Goal: Task Accomplishment & Management: Use online tool/utility

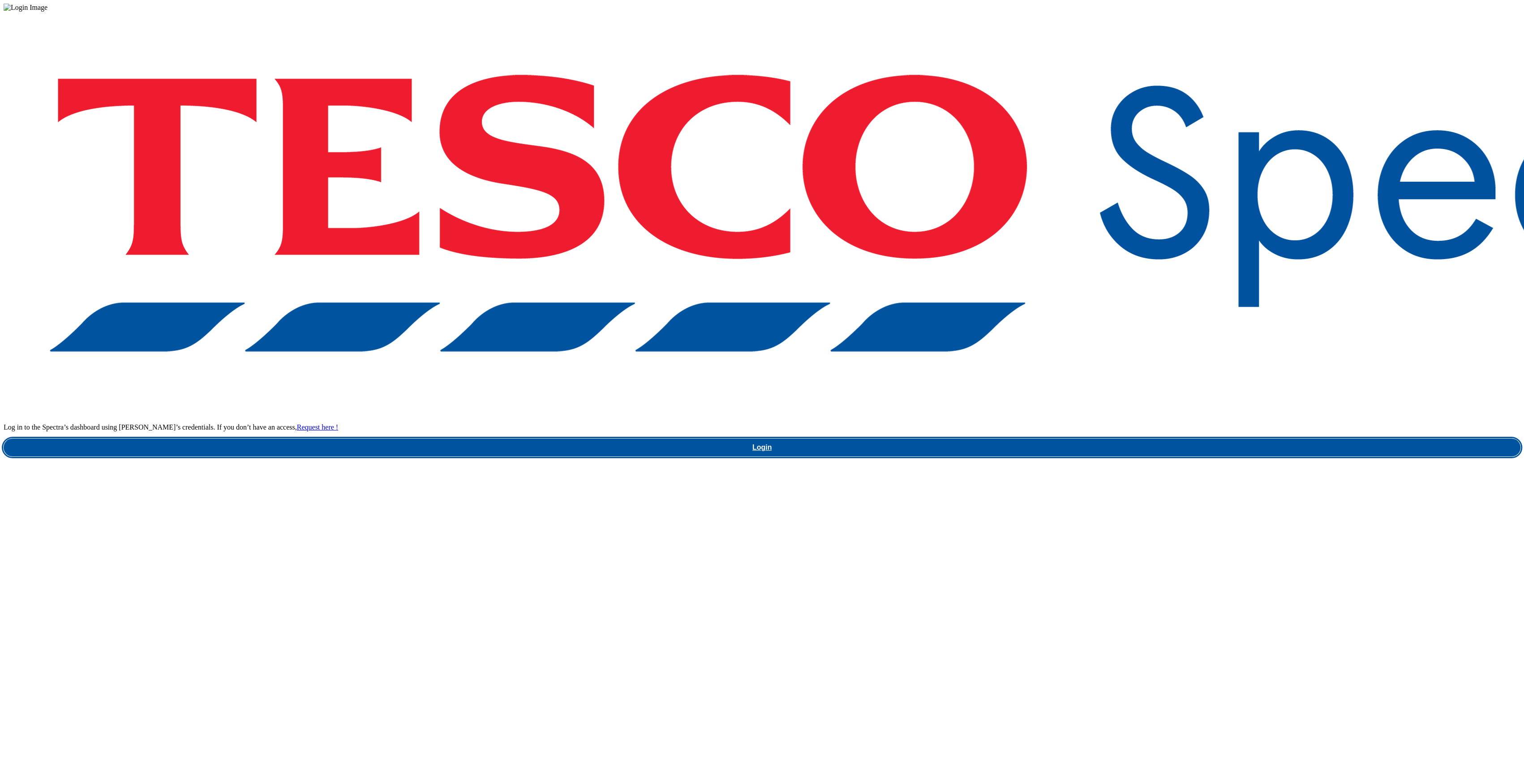
click at [1157, 438] on link "Login" at bounding box center [762, 447] width 1517 height 18
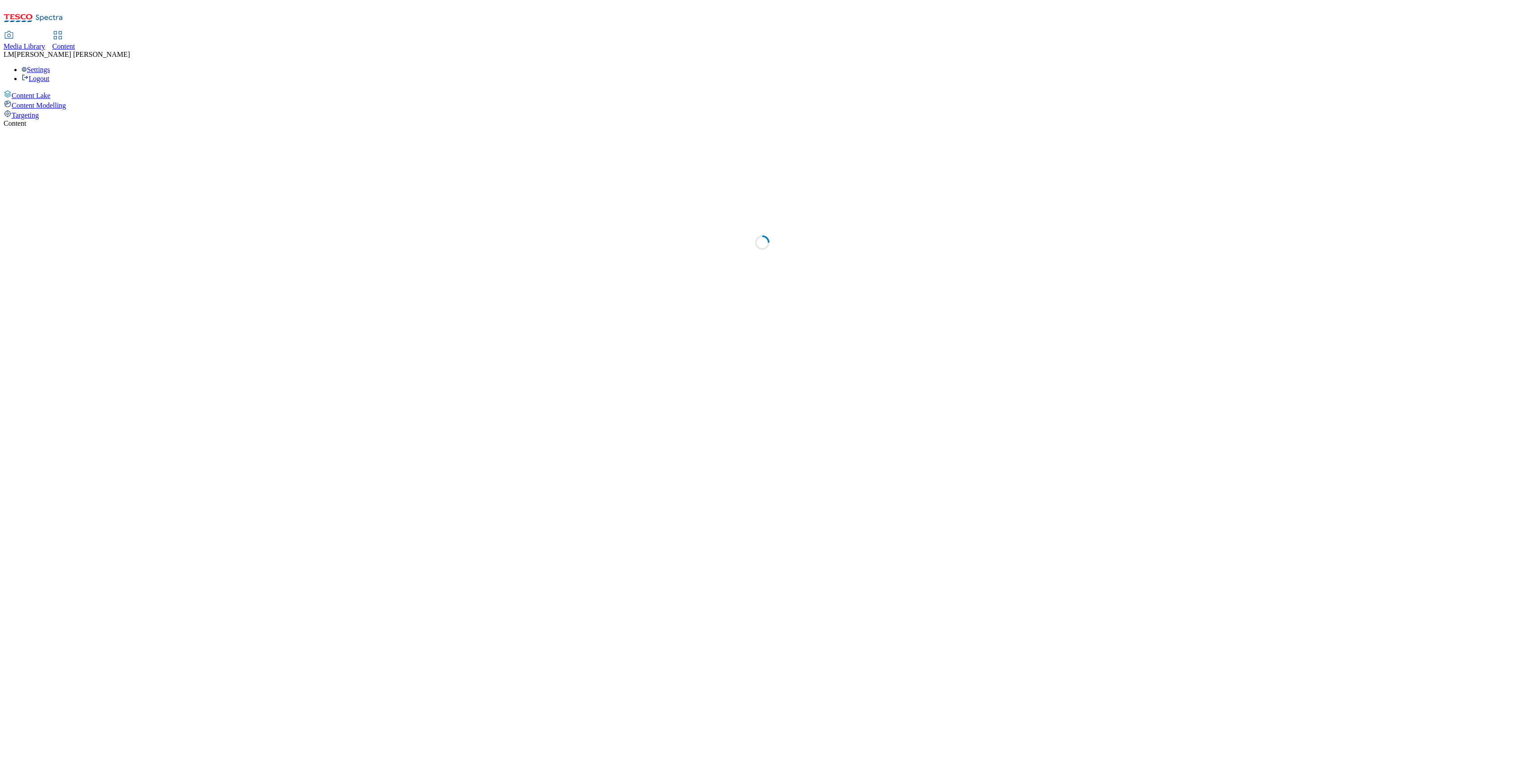
select select "ghs-[GEOGRAPHIC_DATA]"
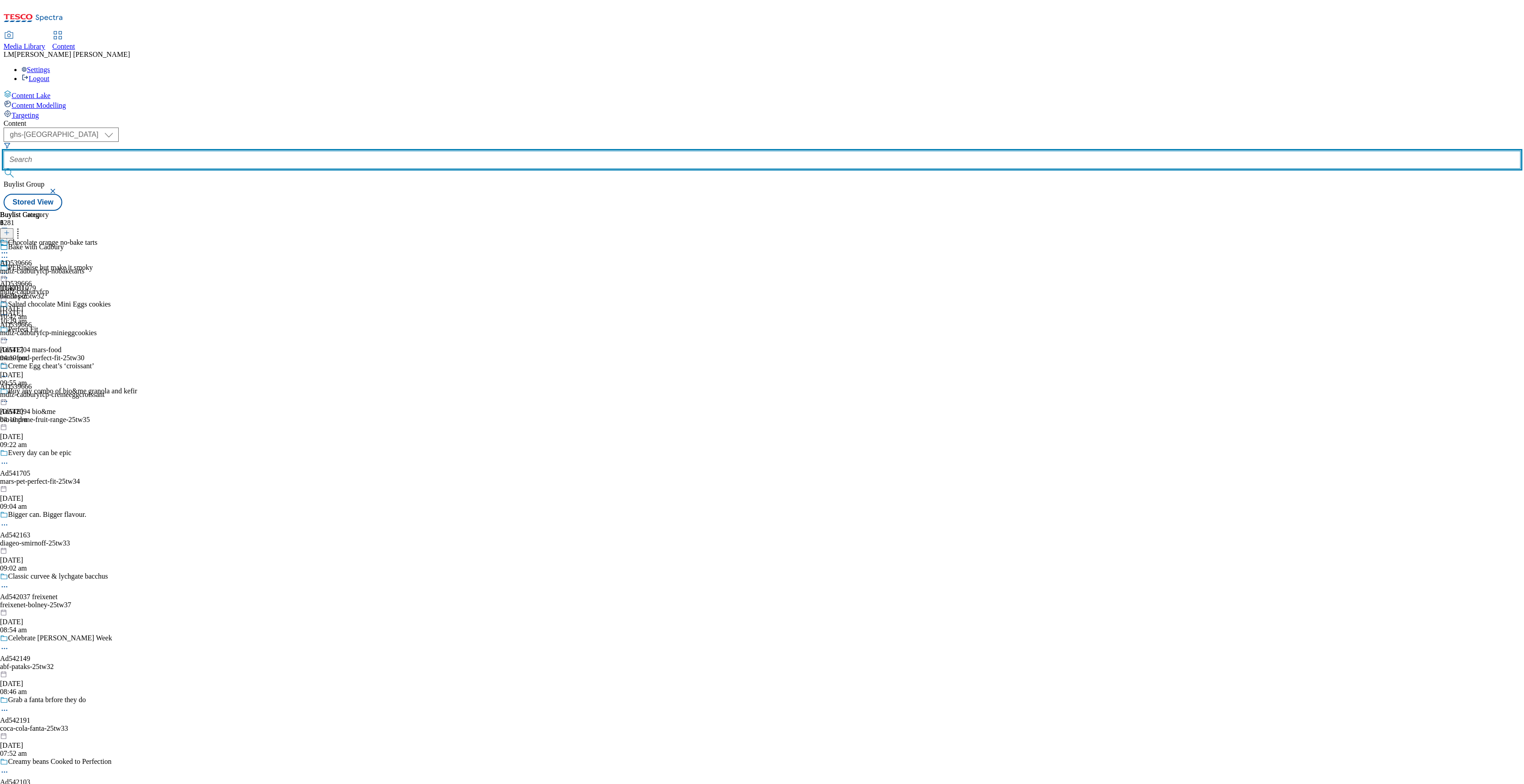
click at [224, 150] on input "text" at bounding box center [762, 159] width 1517 height 18
paste input "541705"
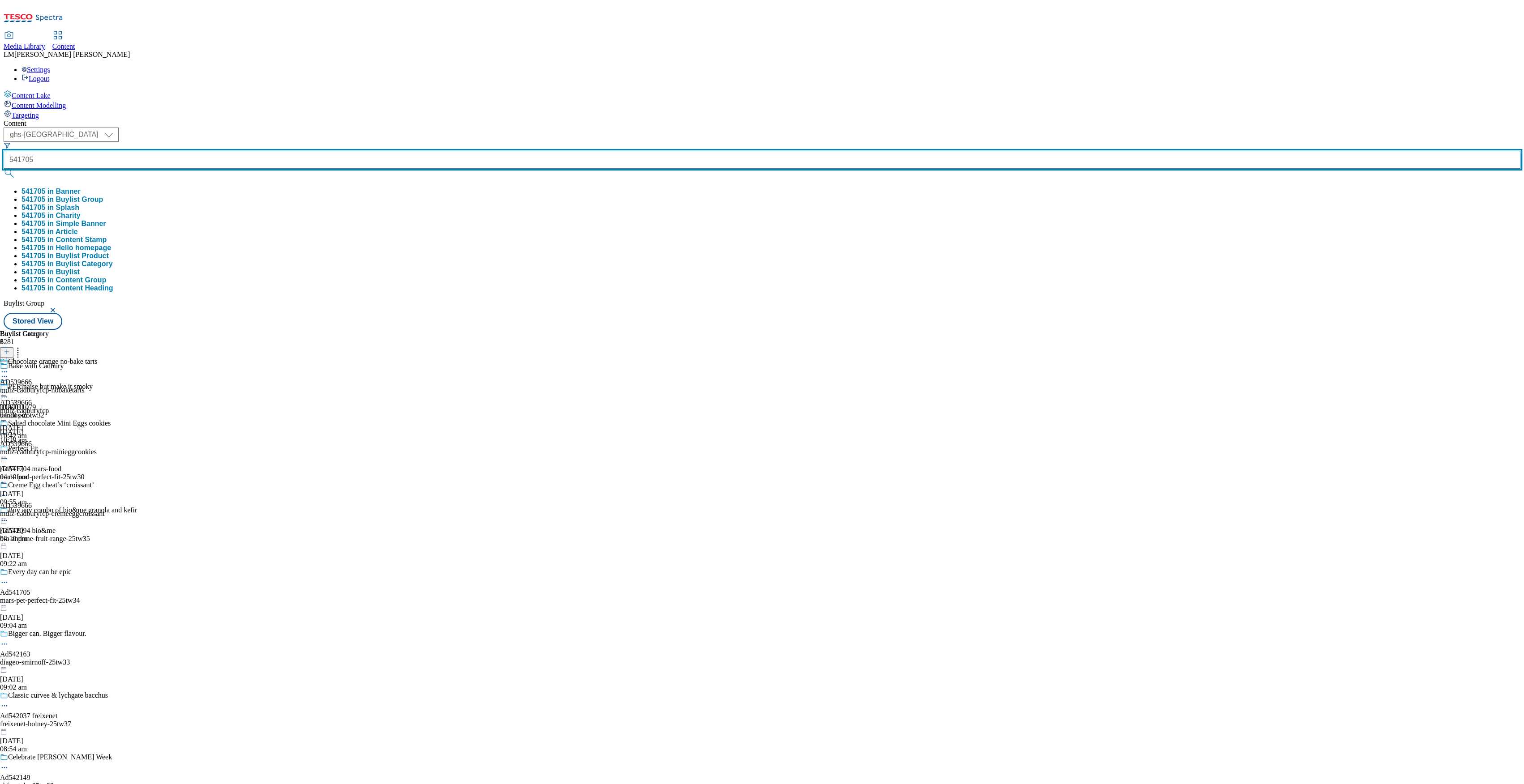
type input "541705"
click at [4, 169] on button "submit" at bounding box center [9, 174] width 12 height 9
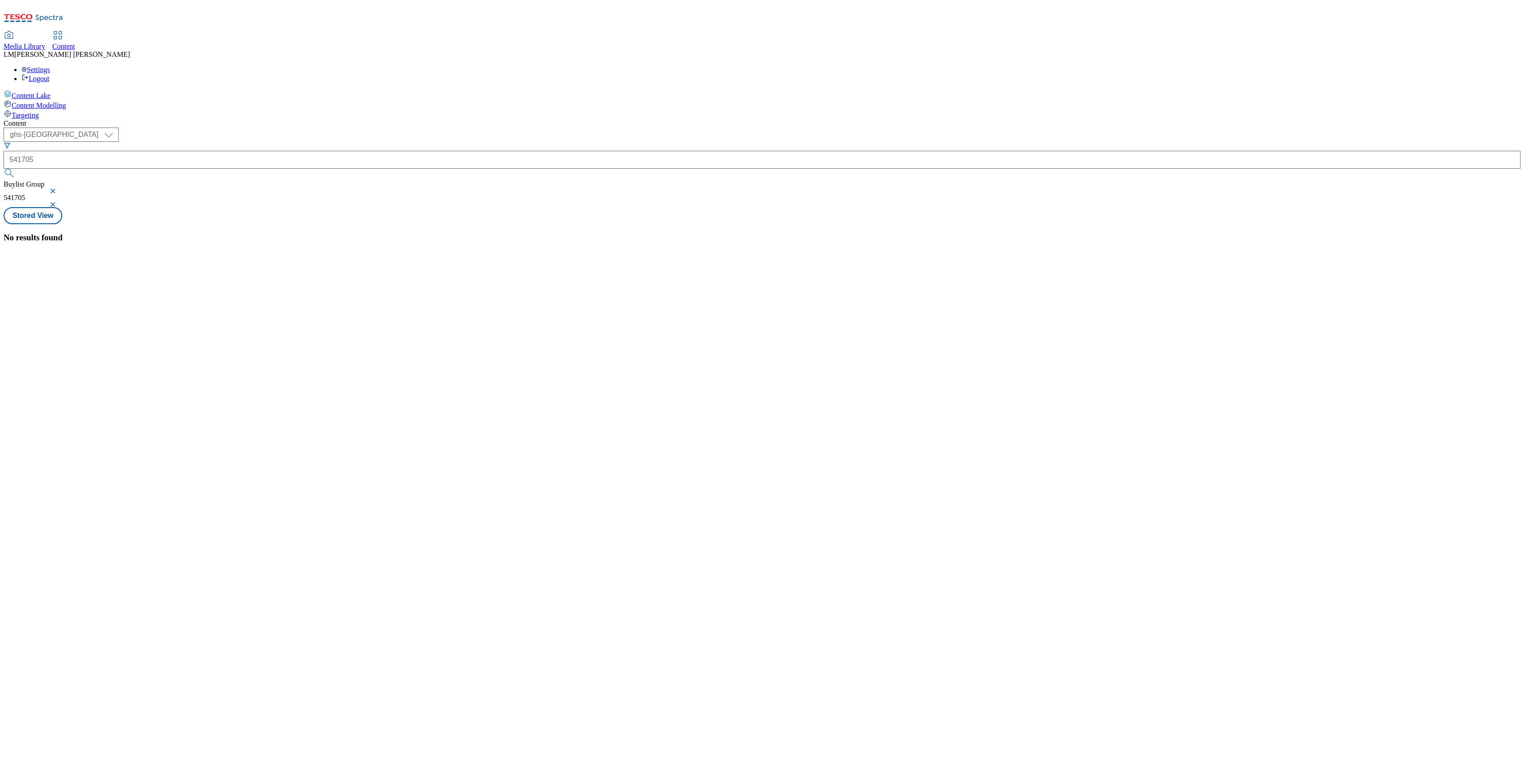
click at [59, 189] on button "button" at bounding box center [54, 191] width 9 height 6
click at [466, 120] on div "Content" at bounding box center [762, 124] width 1517 height 8
click at [115, 335] on div "/ mars-pet-perfect-fit-25tw34 / mars-pet" at bounding box center [59, 346] width 112 height 21
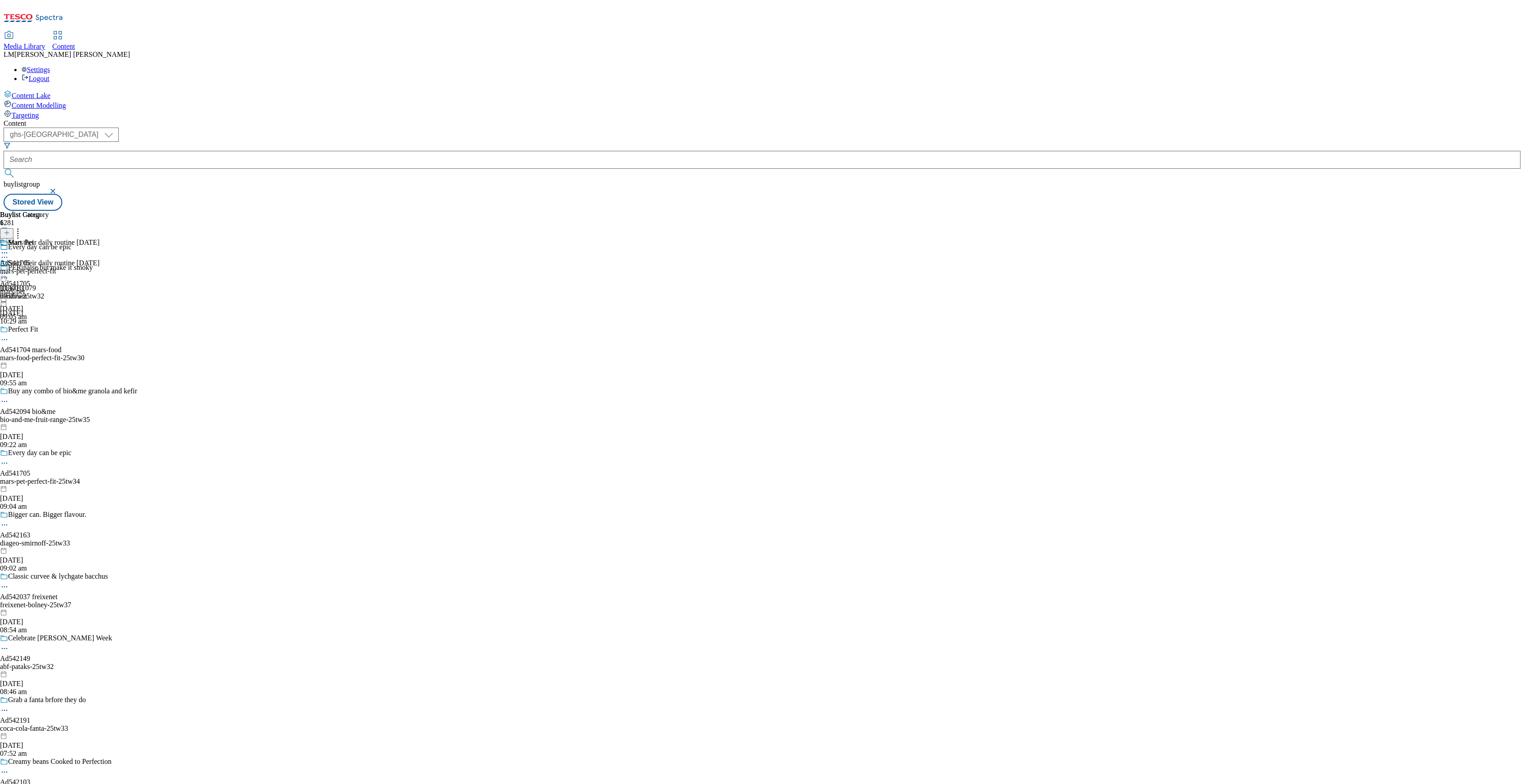
click at [99, 259] on div "Start their daily routine [DATE]" at bounding box center [49, 269] width 99 height 20
click at [7, 273] on circle at bounding box center [7, 273] width 1 height 1
click at [57, 372] on span "Un-publish" at bounding box center [42, 374] width 29 height 7
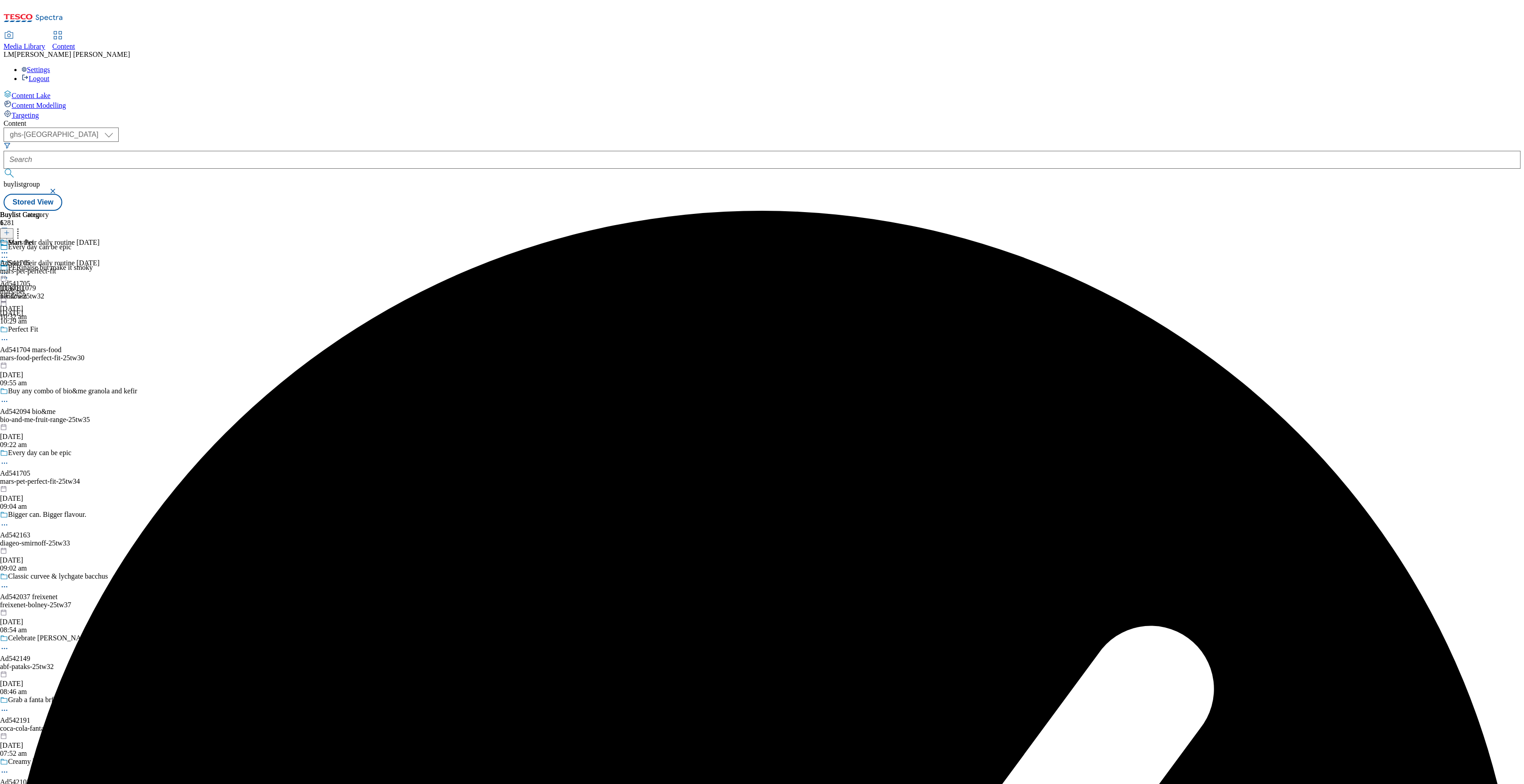
click at [9, 269] on icon at bounding box center [5, 274] width 9 height 9
click at [58, 341] on span "Un-preview" at bounding box center [43, 344] width 30 height 7
click at [56, 268] on div "mars-pet-perfect-fit" at bounding box center [28, 271] width 56 height 8
click at [10, 229] on icon at bounding box center [7, 232] width 7 height 7
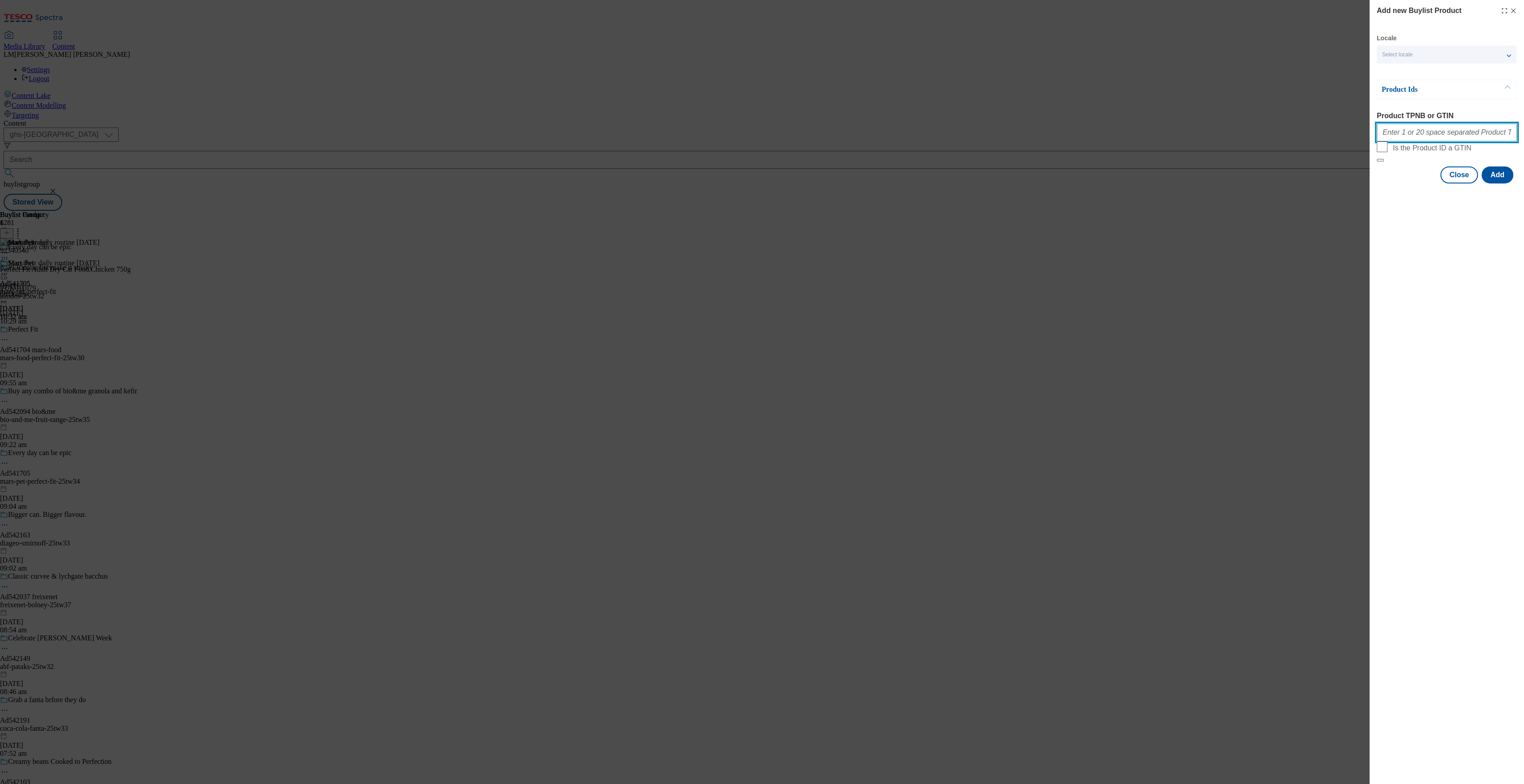
click at [1476, 134] on input "Product TPNB or GTIN" at bounding box center [1446, 132] width 140 height 18
paste input "93341779"
click at [1461, 130] on input "93341779" at bounding box center [1446, 132] width 140 height 18
paste input "91889952"
click at [1451, 138] on input "93341779 91889952" at bounding box center [1446, 132] width 140 height 18
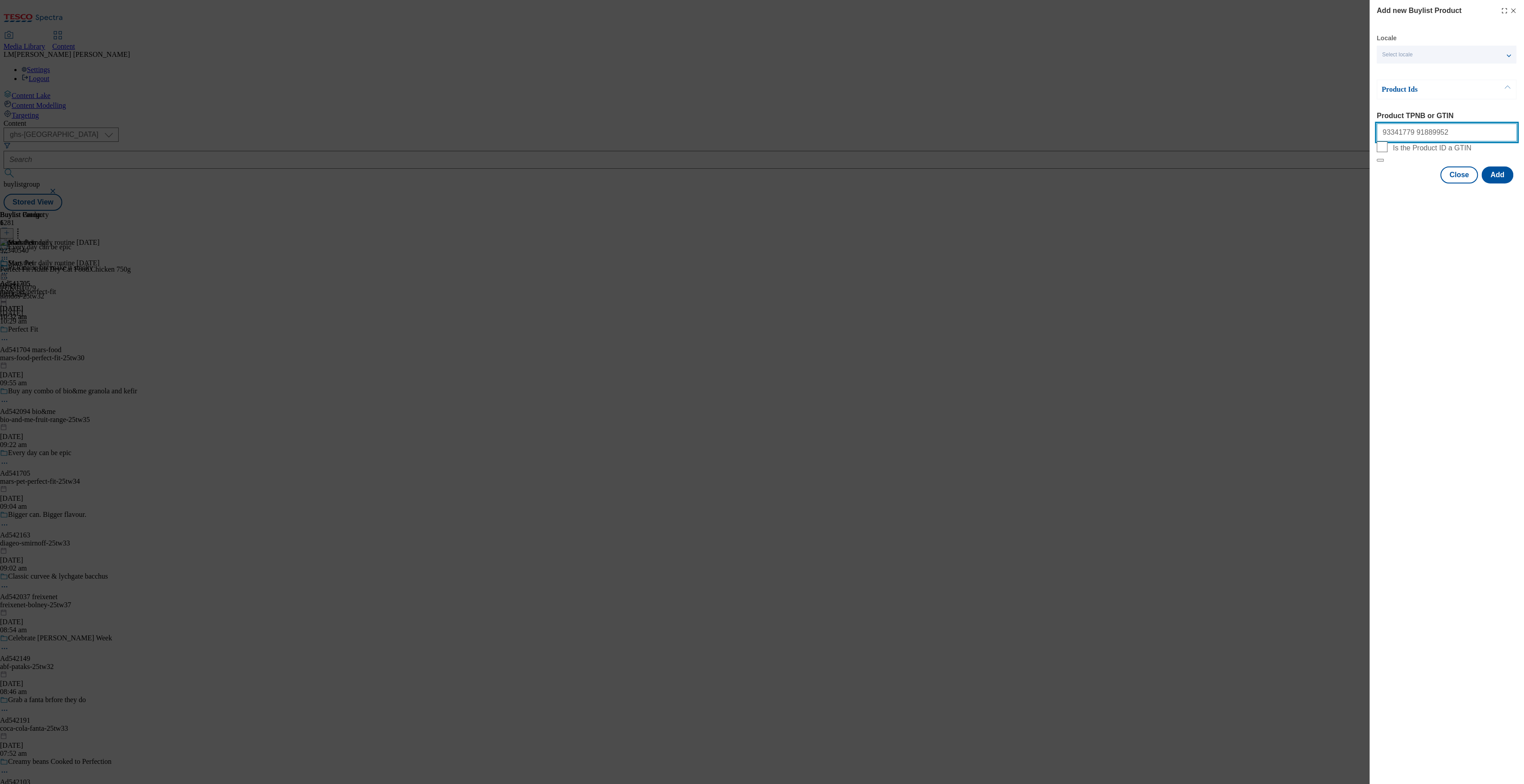
paste input "92340540"
click at [1458, 141] on input "93341779 91889952 92340540" at bounding box center [1446, 132] width 140 height 18
paste input "92264584"
click at [1486, 138] on input "93341779 91889952 92340540 92264584" at bounding box center [1446, 132] width 140 height 18
paste input "91893065"
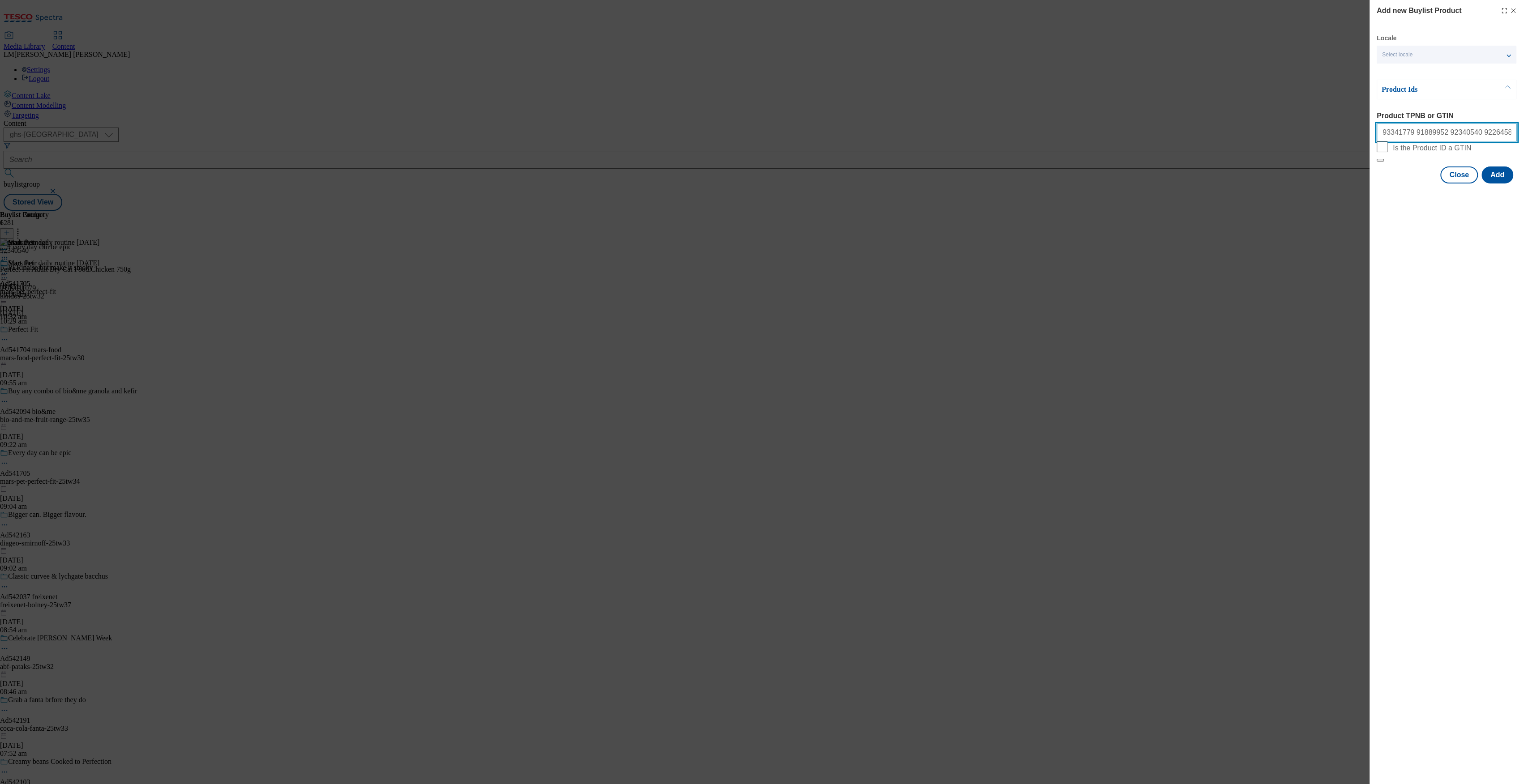
click at [1508, 136] on input "93341779 91889952 92340540 92264584 91893065" at bounding box center [1446, 132] width 140 height 18
paste input "92201400"
type input "93341779 91889952 92340540 92264584 91893065 92201400"
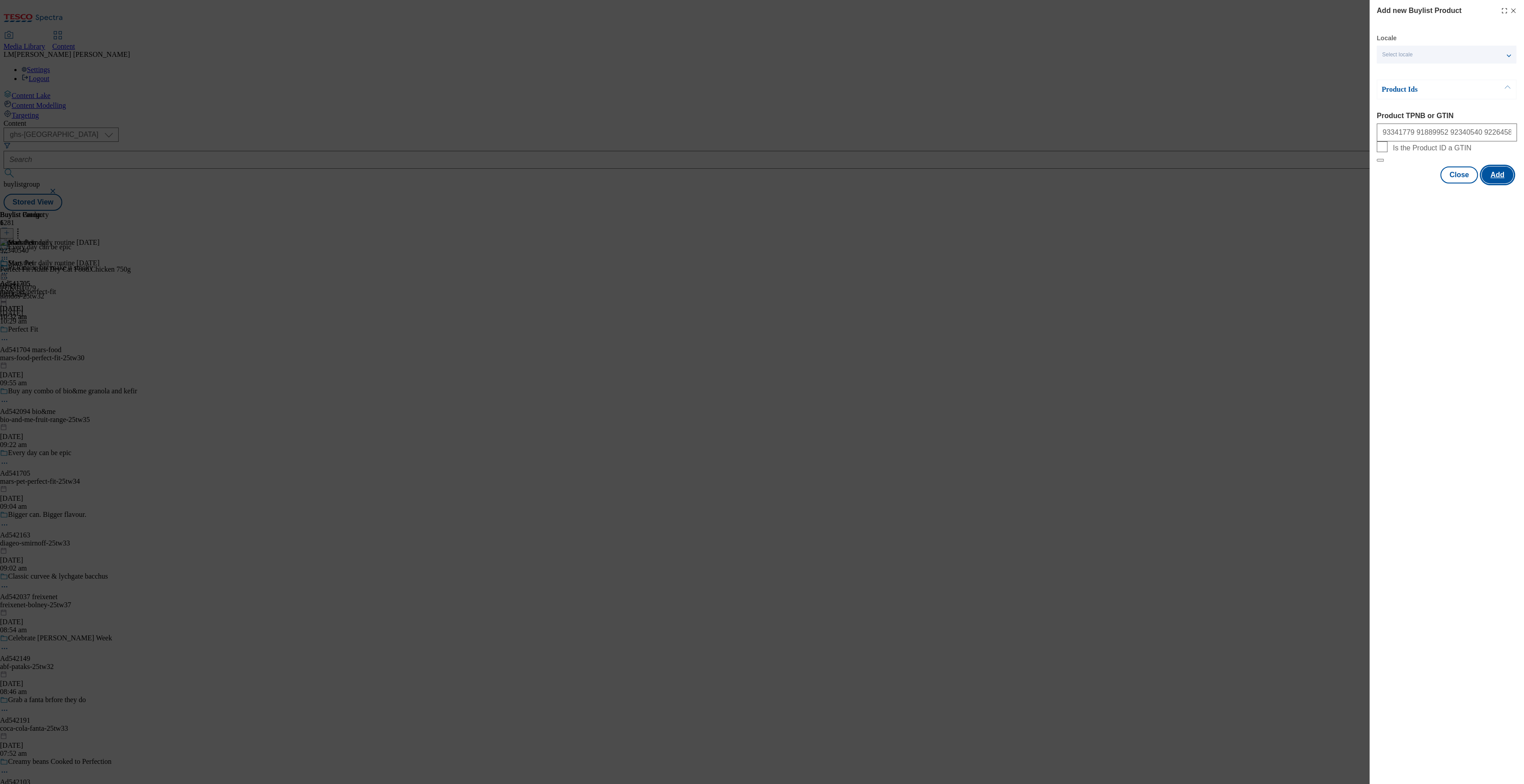
click at [1502, 184] on button "Add" at bounding box center [1497, 175] width 32 height 17
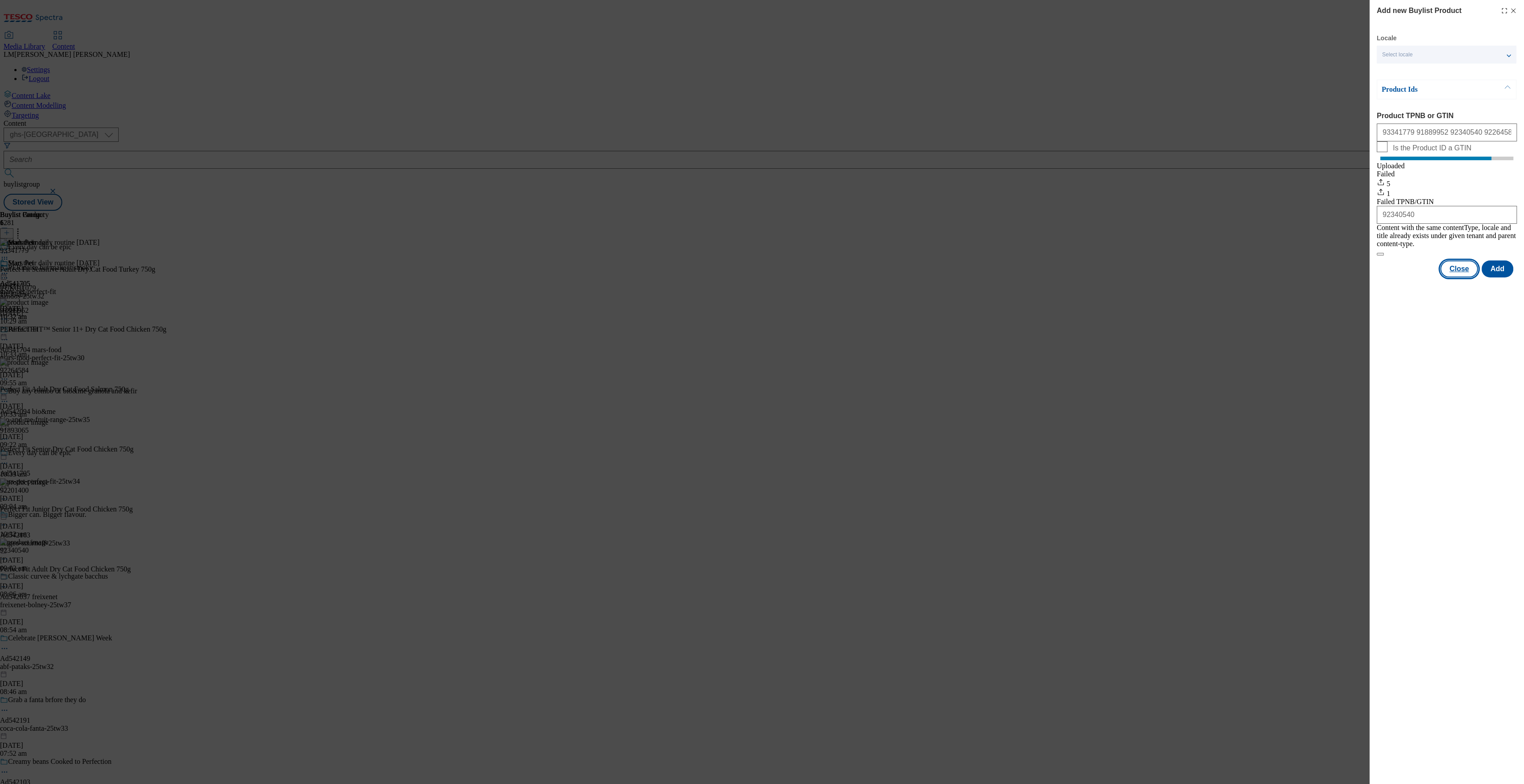
click at [1455, 270] on button "Close" at bounding box center [1458, 268] width 37 height 17
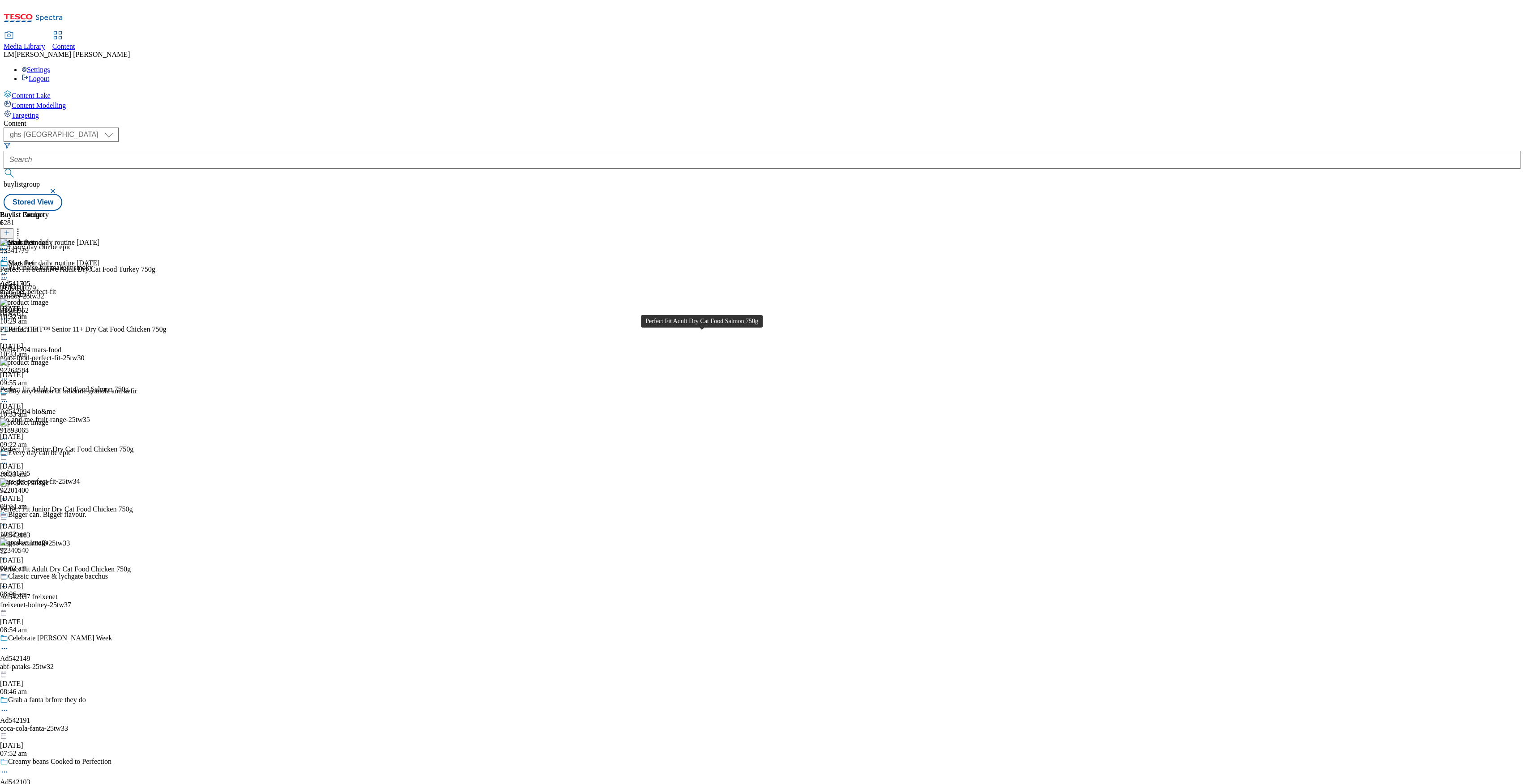
scroll to position [270, 0]
click at [22, 227] on icon at bounding box center [18, 231] width 9 height 9
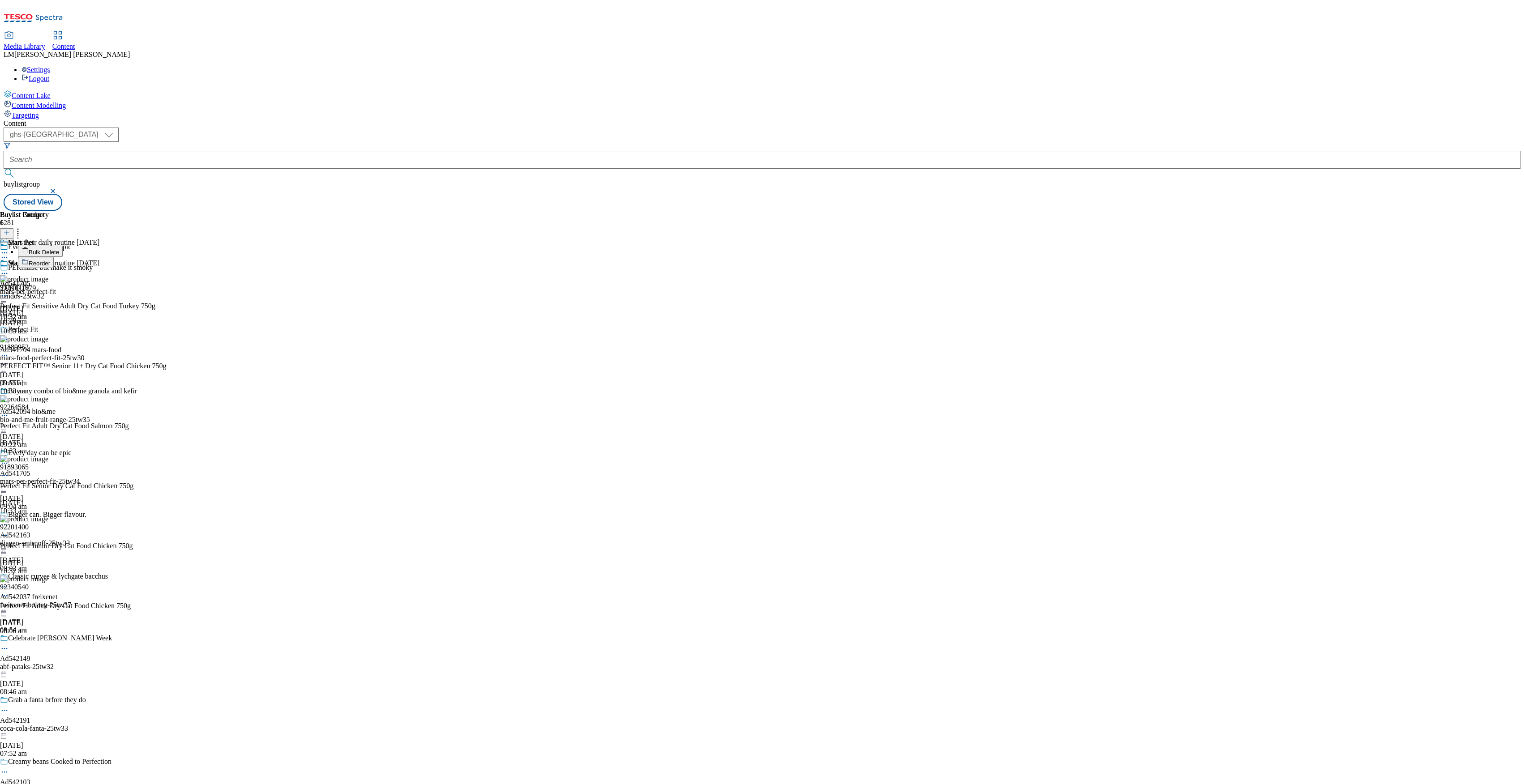
click at [54, 257] on button "Reorder" at bounding box center [35, 263] width 36 height 11
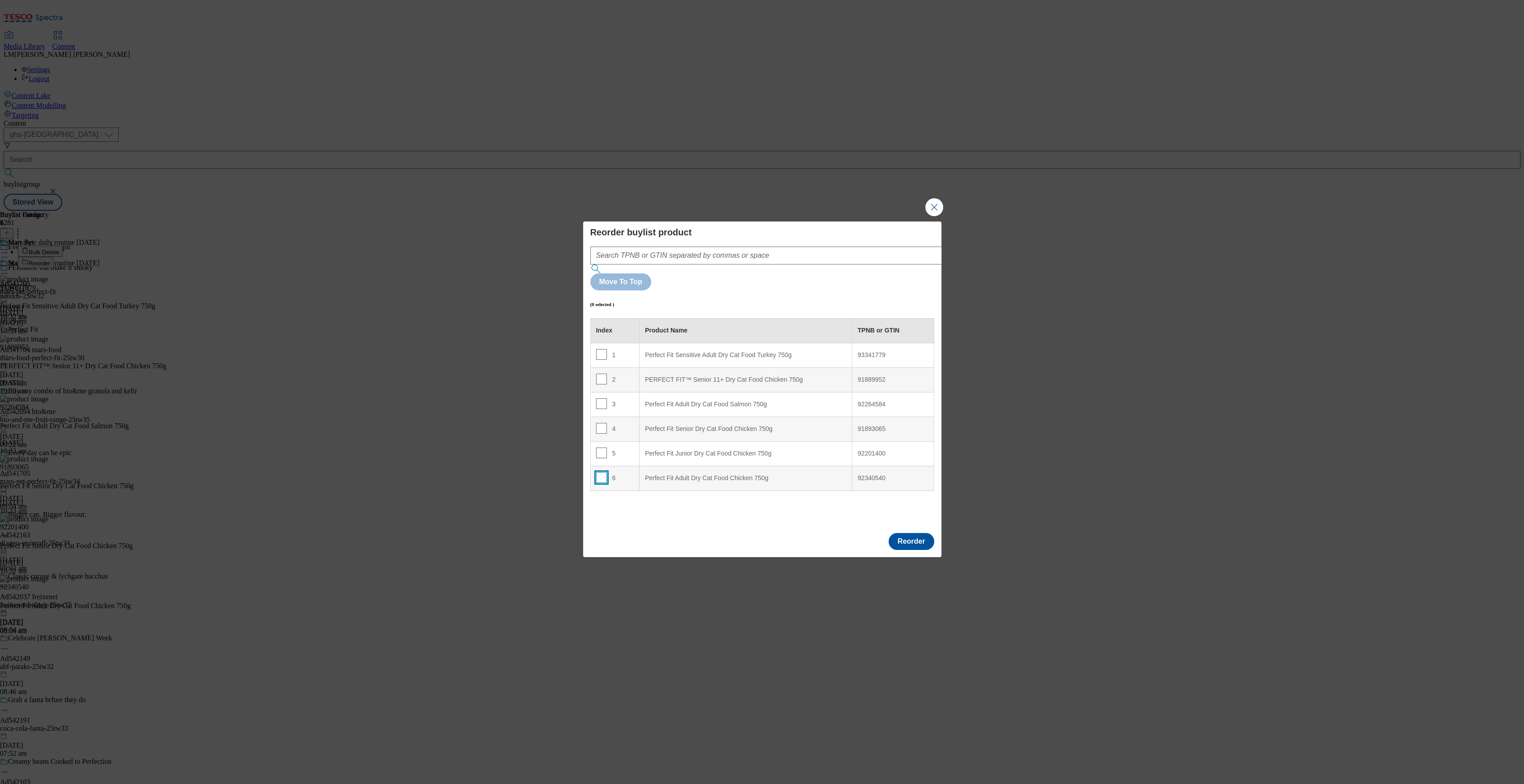
click at [598, 472] on input "Modal" at bounding box center [601, 477] width 11 height 11
checkbox input "true"
click at [637, 343] on td "1" at bounding box center [614, 355] width 49 height 24
click at [904, 533] on button "Reorder" at bounding box center [911, 542] width 46 height 17
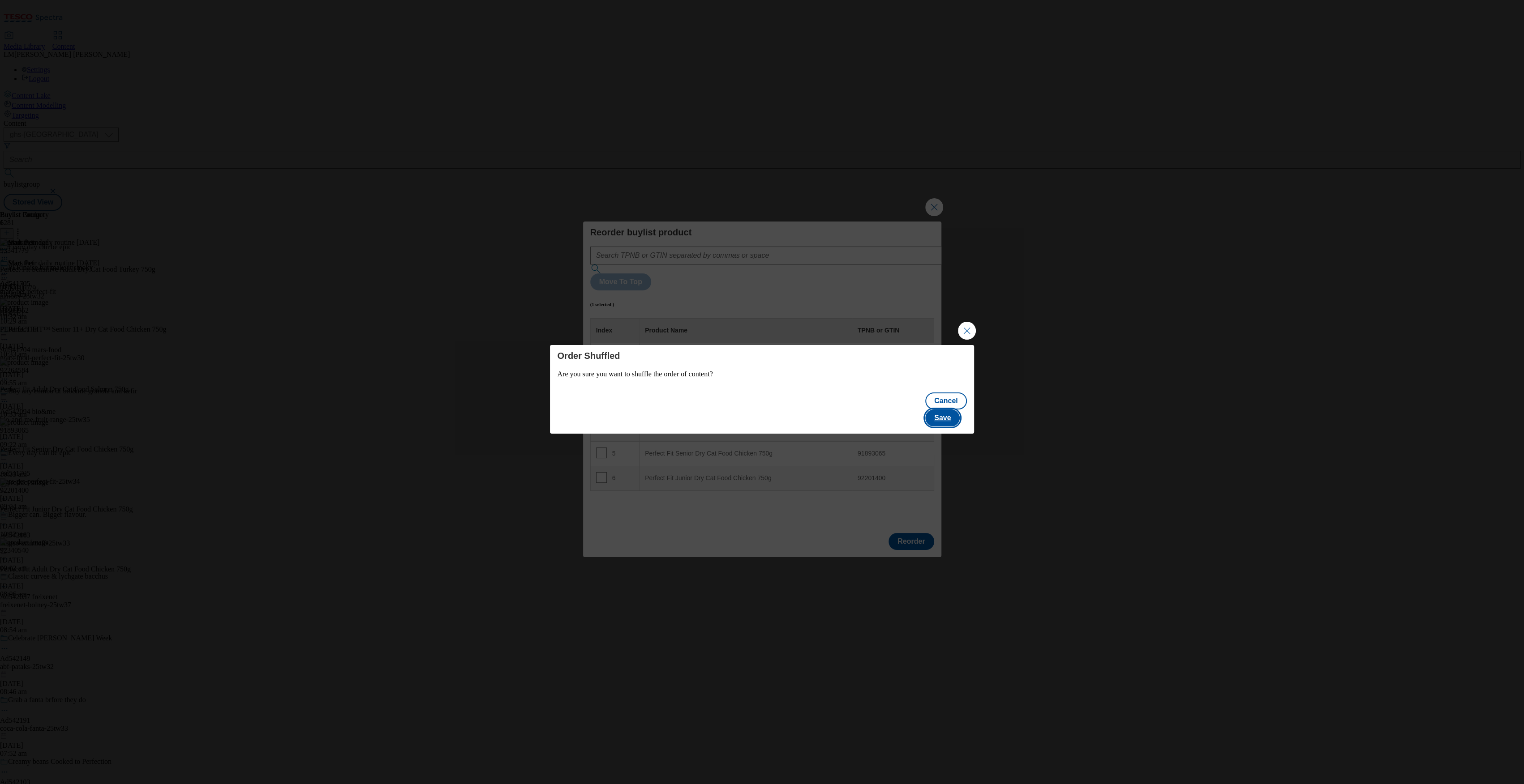
click at [939, 416] on button "Save" at bounding box center [941, 418] width 34 height 17
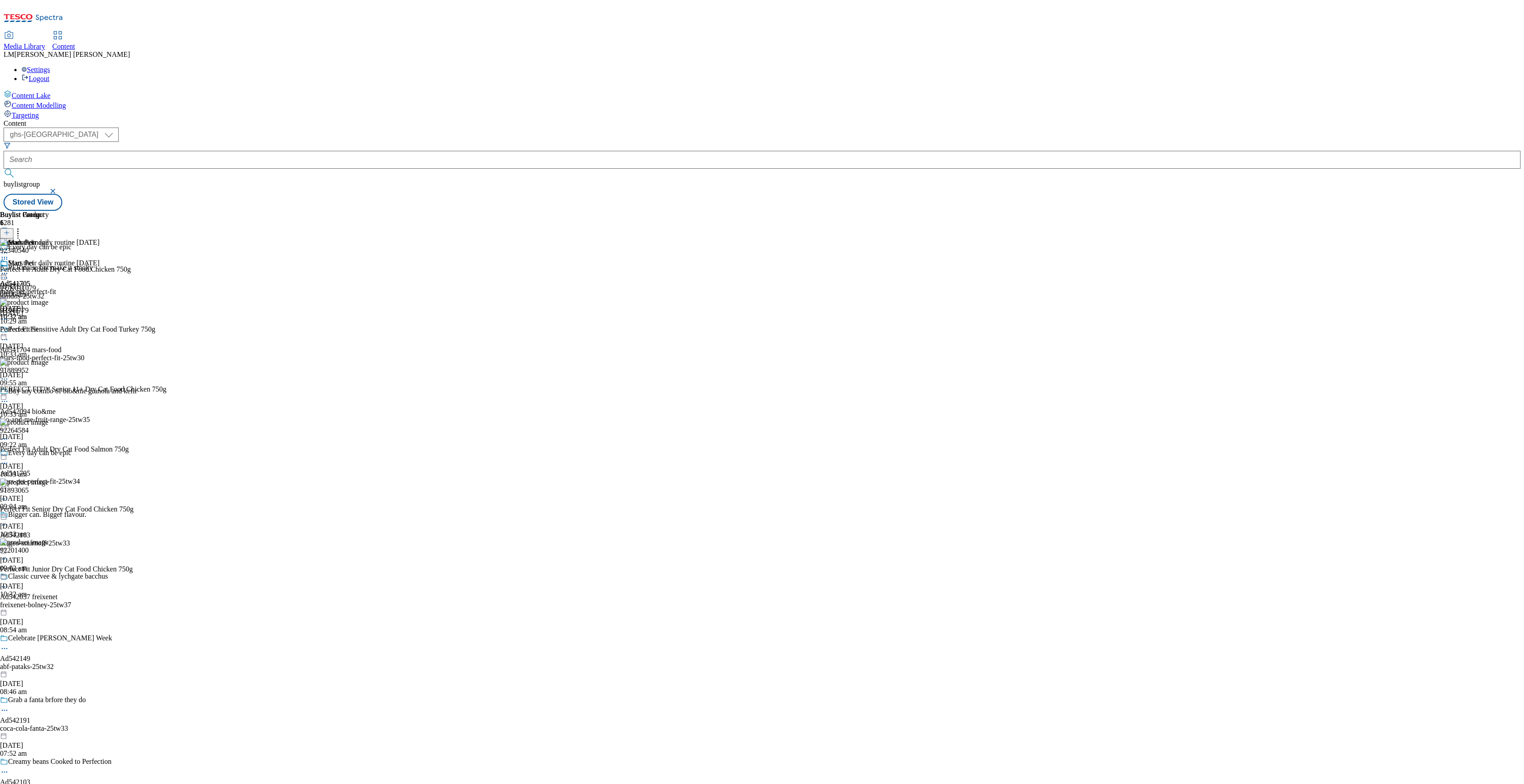
click at [9, 269] on icon at bounding box center [5, 274] width 9 height 9
click at [49, 331] on span "Preview" at bounding box center [38, 333] width 21 height 7
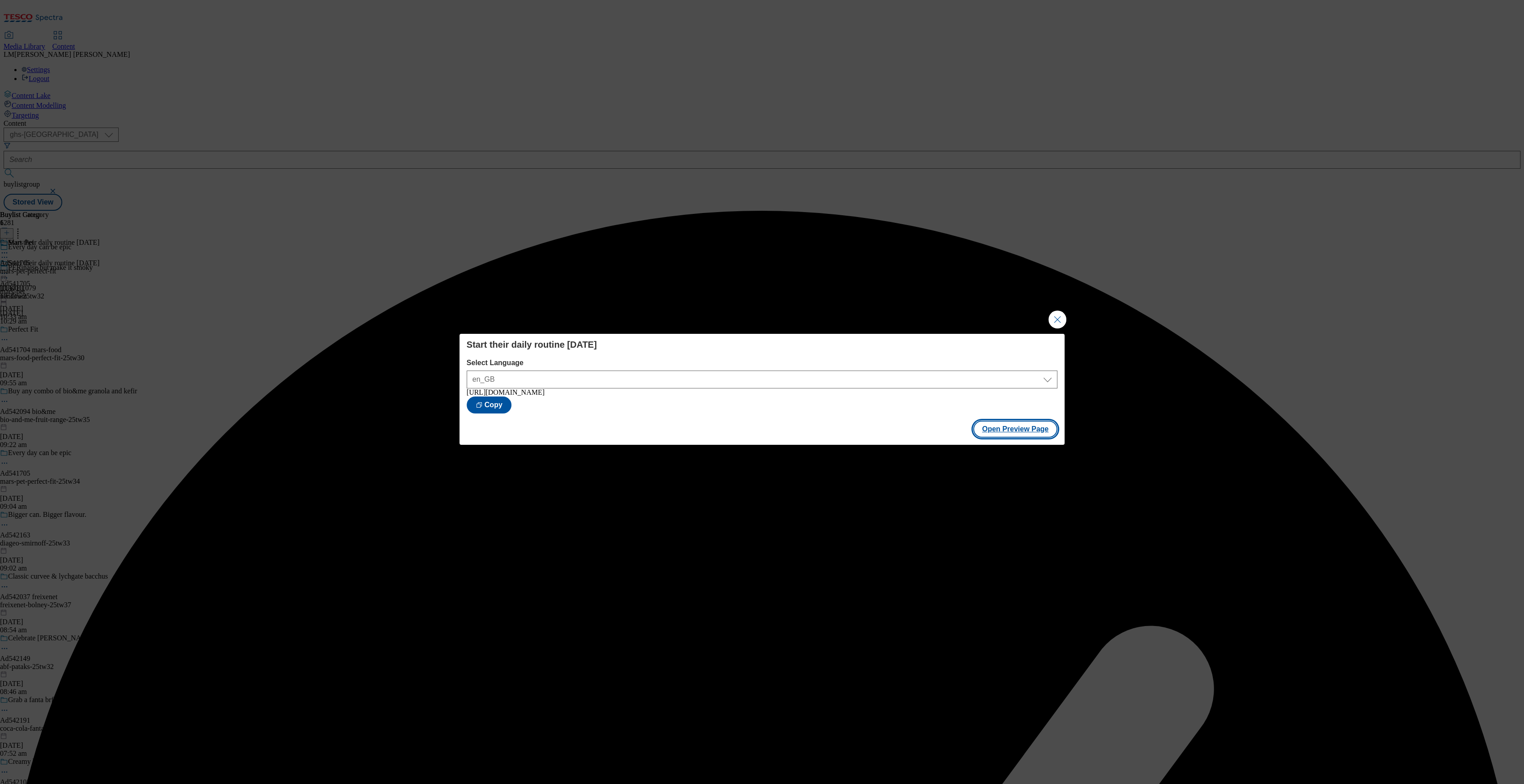
click at [1028, 433] on button "Open Preview Page" at bounding box center [1015, 429] width 85 height 17
click at [1059, 322] on button "Close Modal" at bounding box center [1057, 319] width 18 height 18
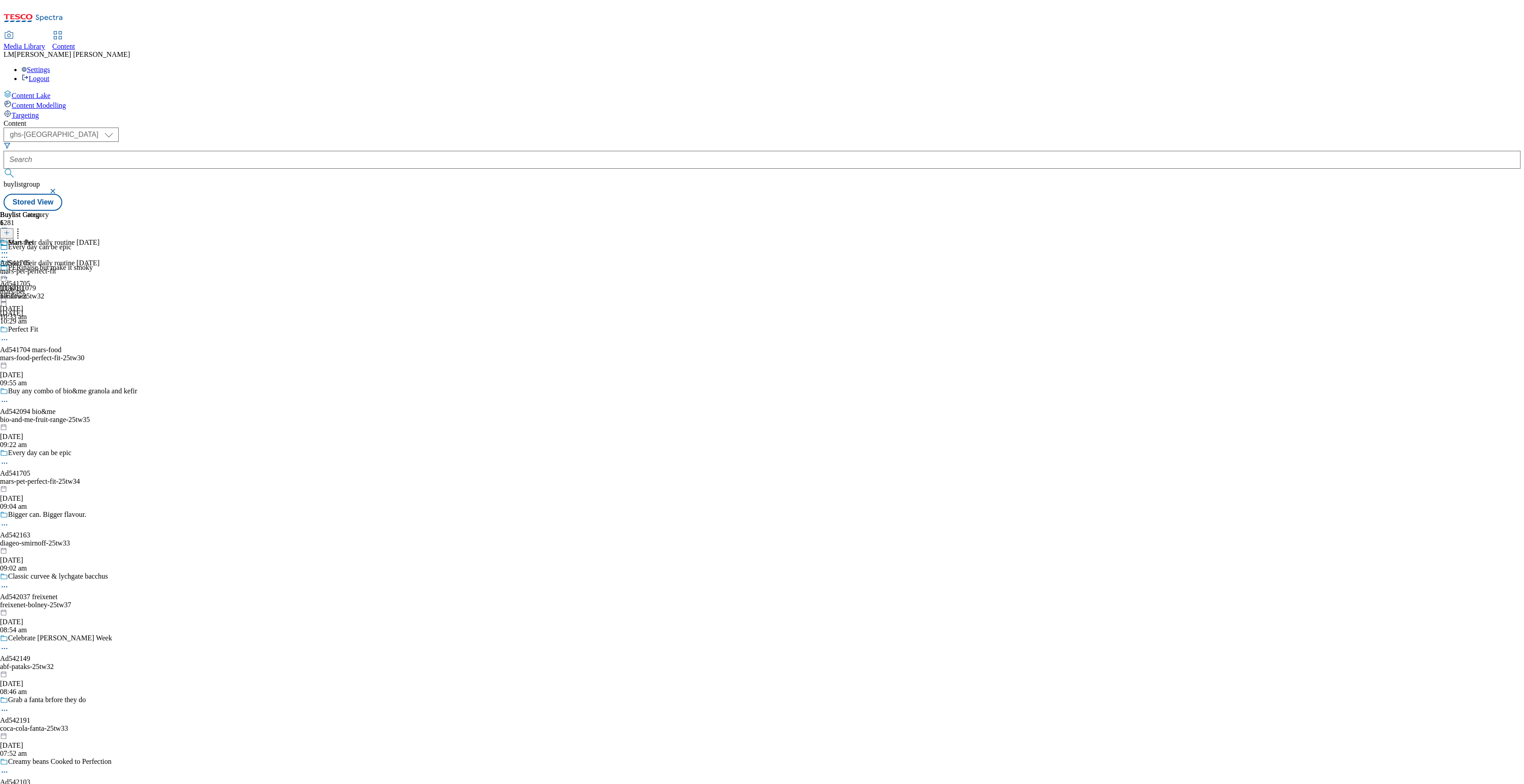
click at [9, 269] on icon at bounding box center [5, 274] width 9 height 9
click at [47, 361] on span "Publish" at bounding box center [37, 364] width 20 height 7
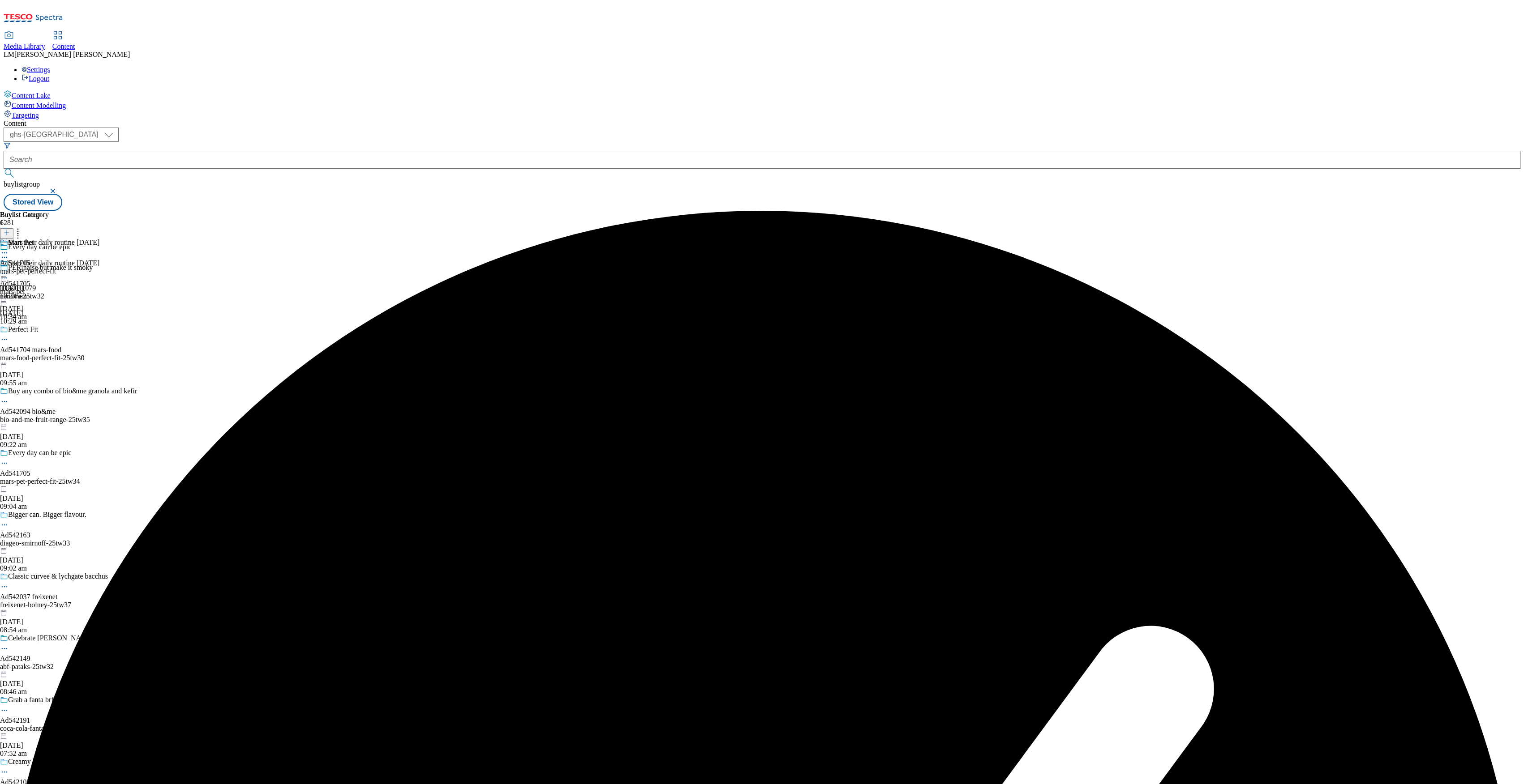
click at [9, 269] on icon at bounding box center [5, 274] width 9 height 9
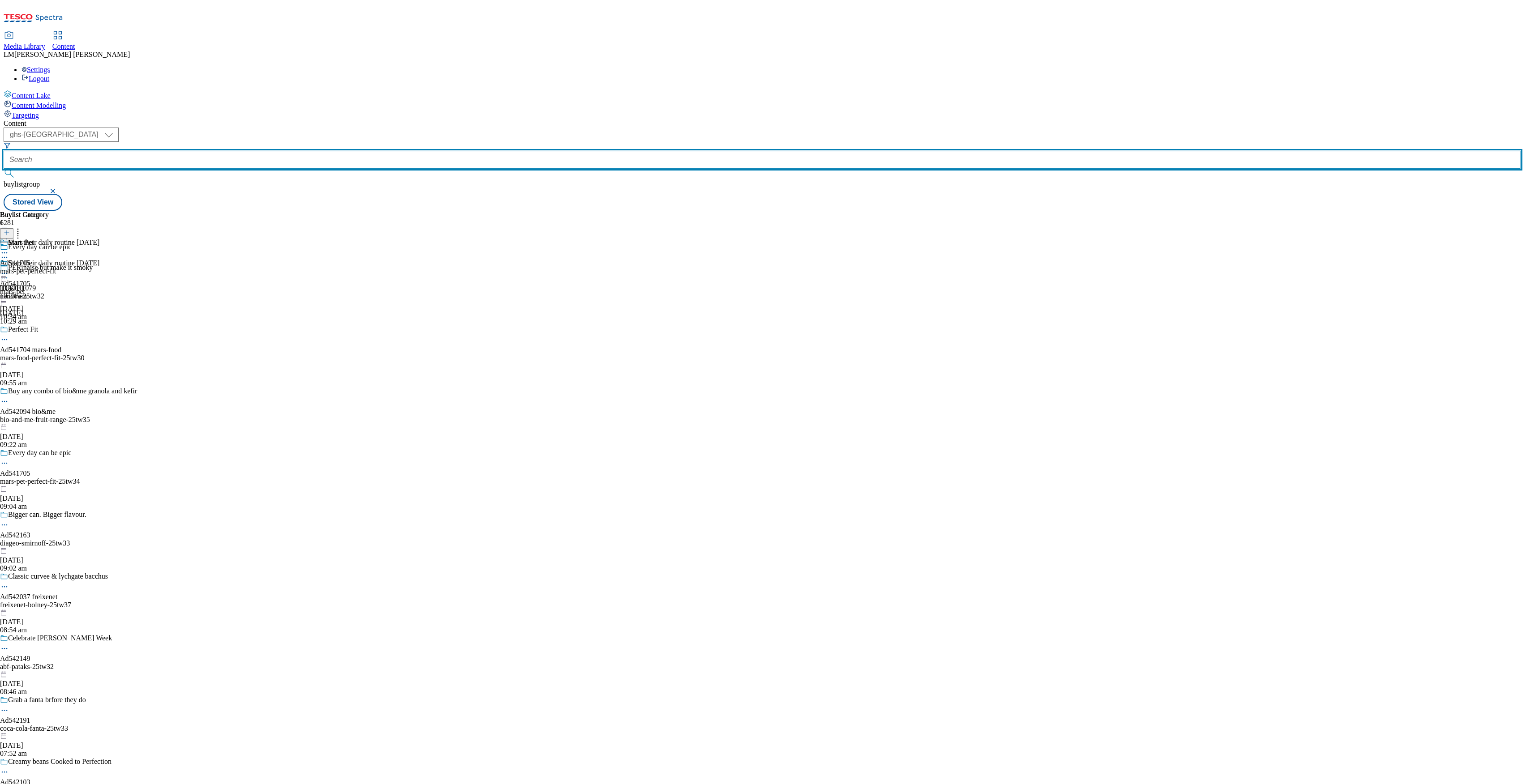
click at [226, 150] on input "text" at bounding box center [762, 159] width 1517 height 18
paste input "542149"
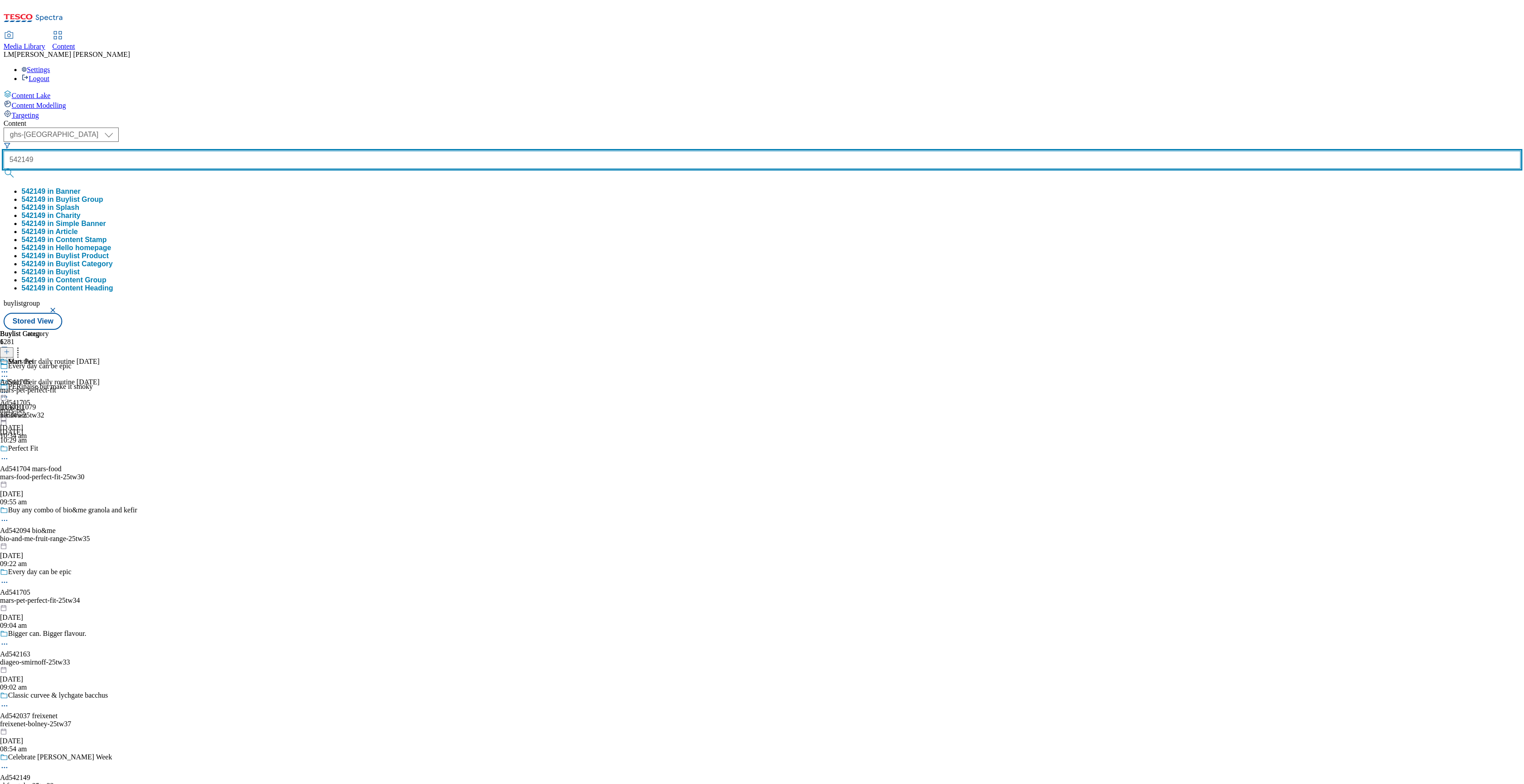
type input "542149"
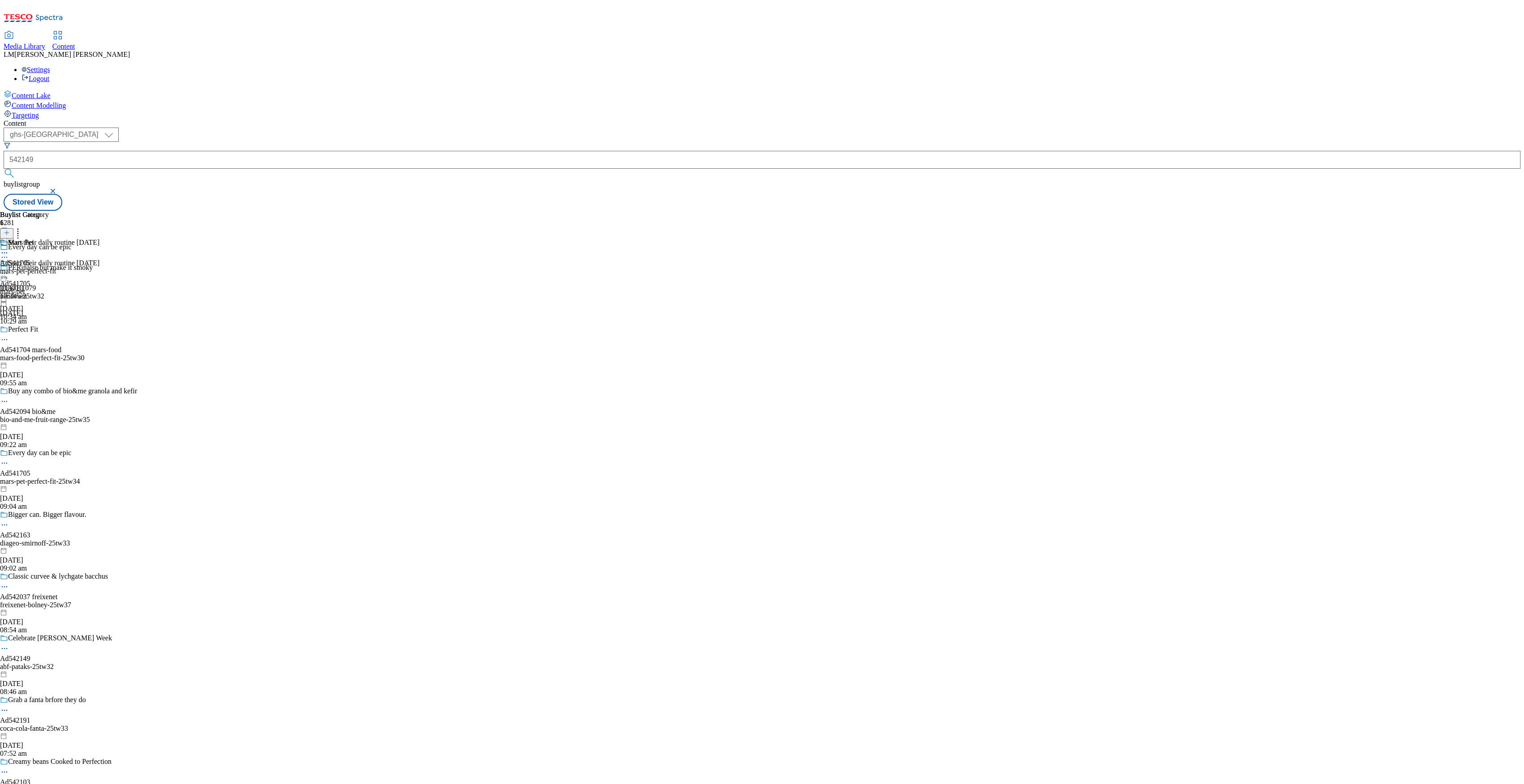
click at [16, 169] on button "submit" at bounding box center [9, 174] width 12 height 9
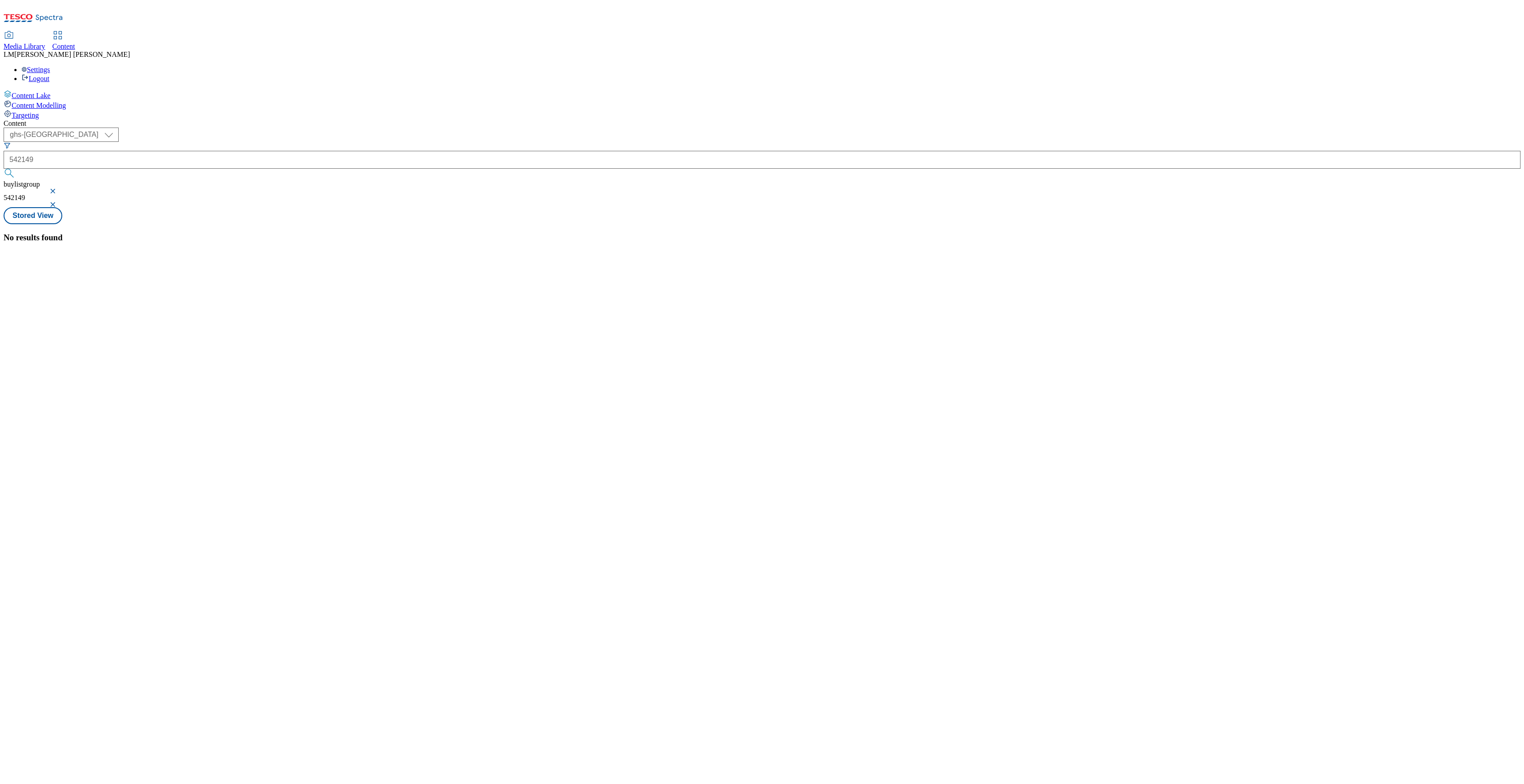
click at [59, 189] on button "button" at bounding box center [54, 191] width 9 height 6
click at [372, 127] on div "( optional ) ghs-roi ghs-uk ghs-uk 542149 542149 Stored View" at bounding box center [762, 169] width 1517 height 84
click at [115, 335] on div "/ abf-pataks-25tw32 / abf" at bounding box center [59, 341] width 112 height 11
click at [230, 211] on div "Buylist Category 1 AB World Foods Ad542149 abf-pataks 18 Sept 2025 07:24 am" at bounding box center [762, 211] width 1517 height 0
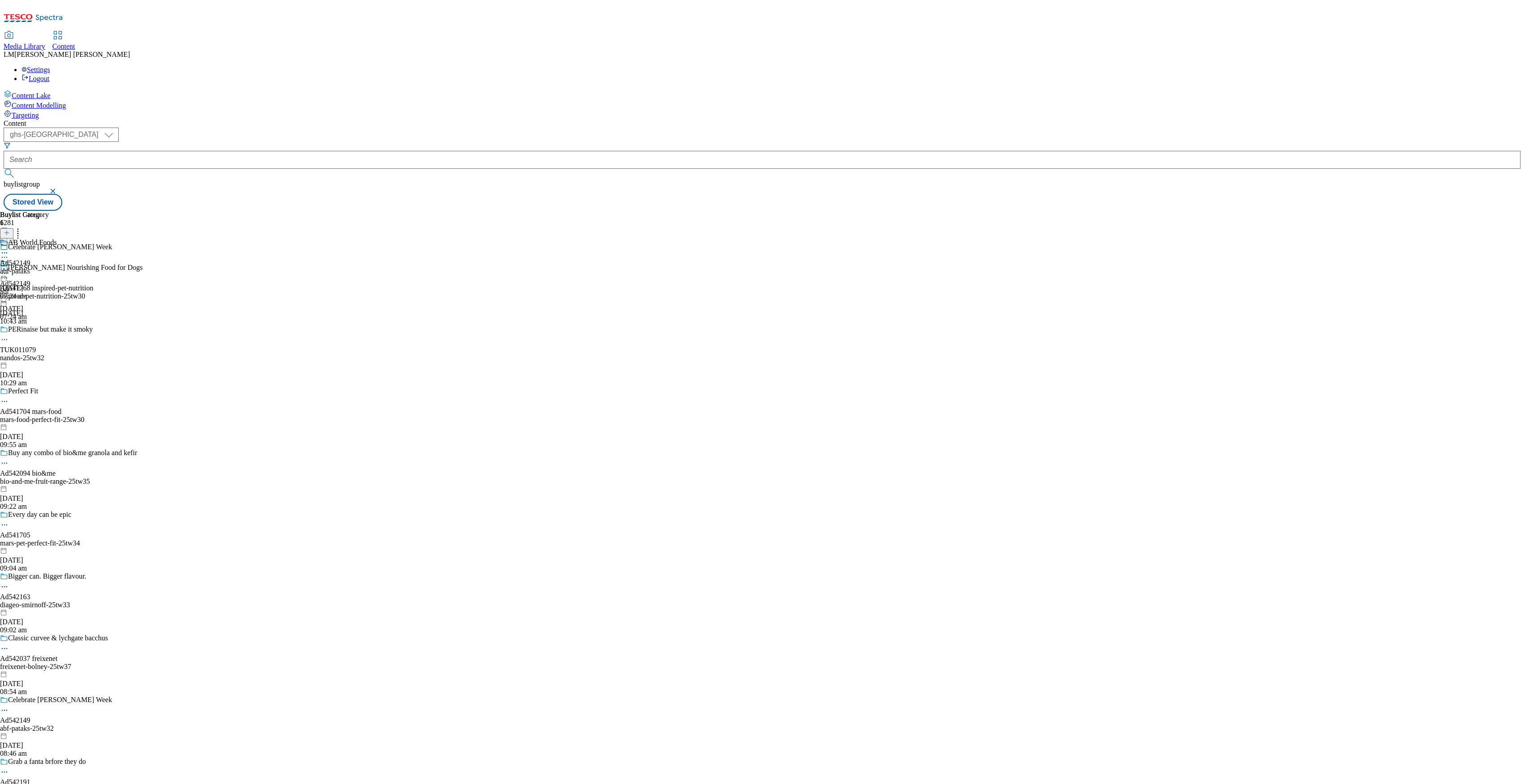
click at [57, 268] on div "abf-pataks" at bounding box center [28, 271] width 57 height 8
click at [9, 269] on icon at bounding box center [5, 274] width 9 height 9
click at [60, 369] on button "Un-publish" at bounding box center [38, 373] width 42 height 10
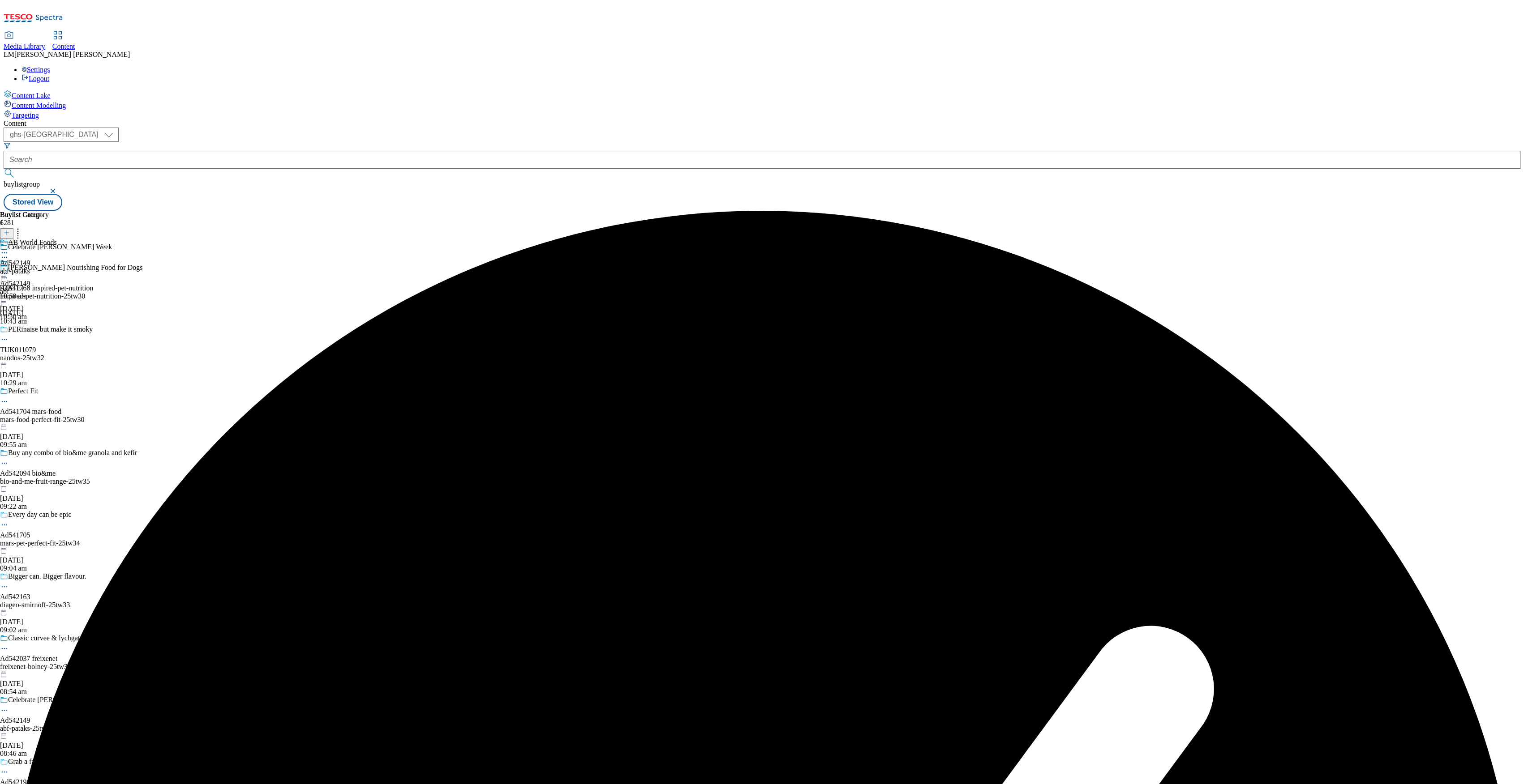
click at [9, 269] on icon at bounding box center [5, 274] width 9 height 9
click at [61, 338] on button "Un-preview" at bounding box center [39, 343] width 44 height 10
click at [57, 268] on div "abf-pataks" at bounding box center [28, 271] width 57 height 8
click at [13, 229] on button at bounding box center [7, 233] width 13 height 10
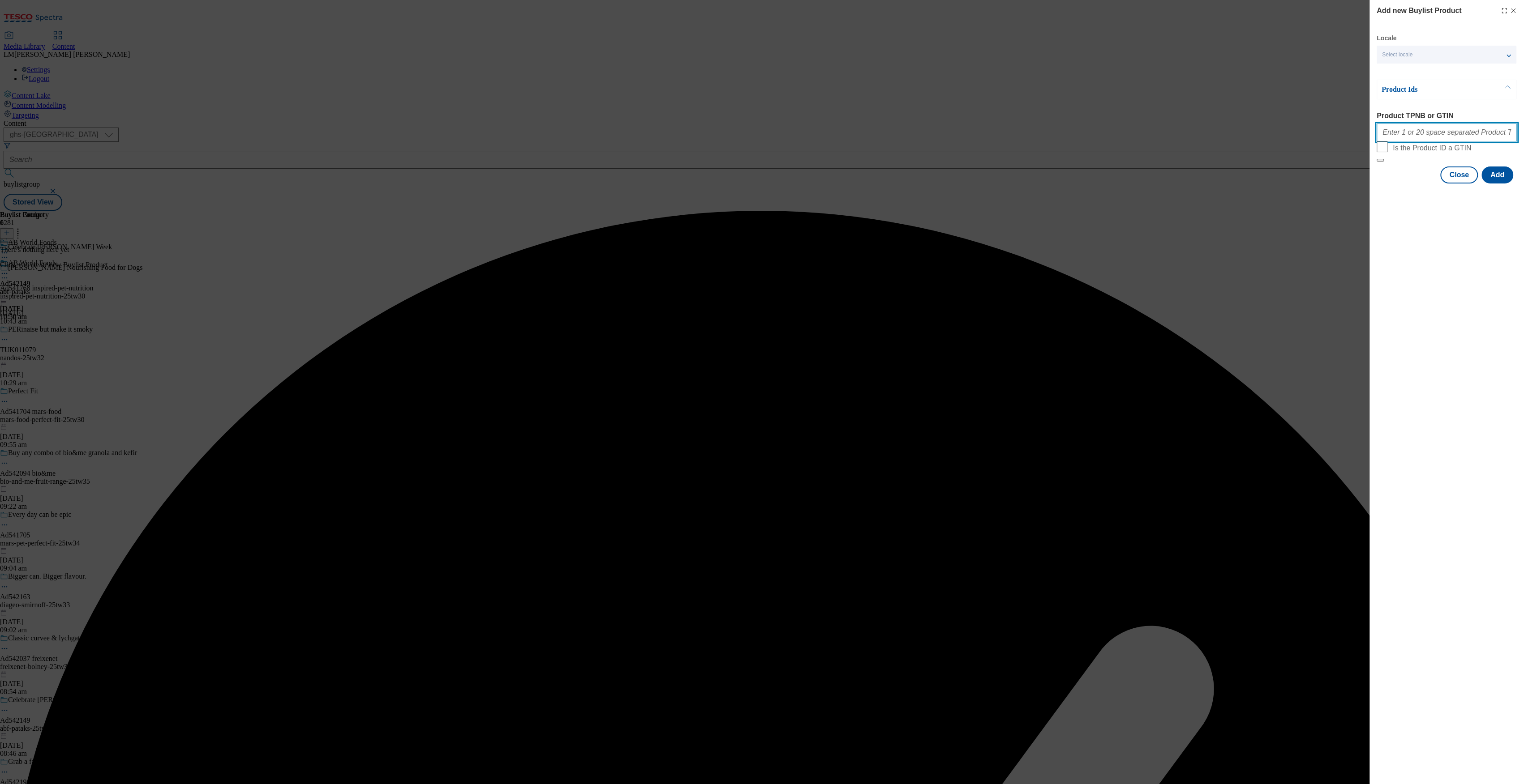
click at [1458, 133] on input "Product TPNB or GTIN" at bounding box center [1446, 132] width 140 height 18
paste input "542149"
type input "542149"
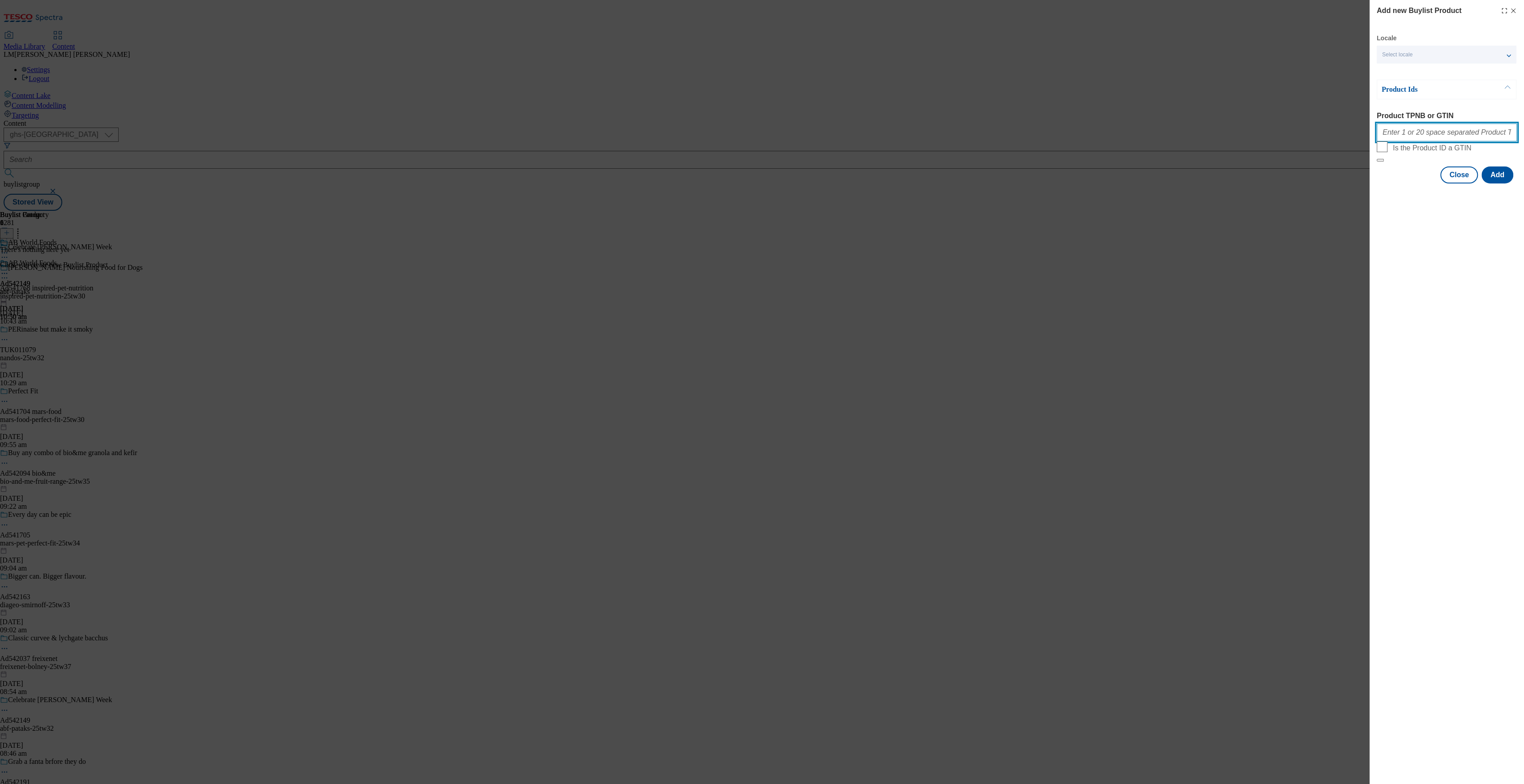
paste input "52702790 91388364 71192625 52702801 52702824 52702818 53686276 66317487 5452101…"
type input "52702790 91388364 71192625 52702801 52702824 52702818 53686276 66317487 5452101…"
click at [1493, 184] on button "Add" at bounding box center [1497, 175] width 32 height 17
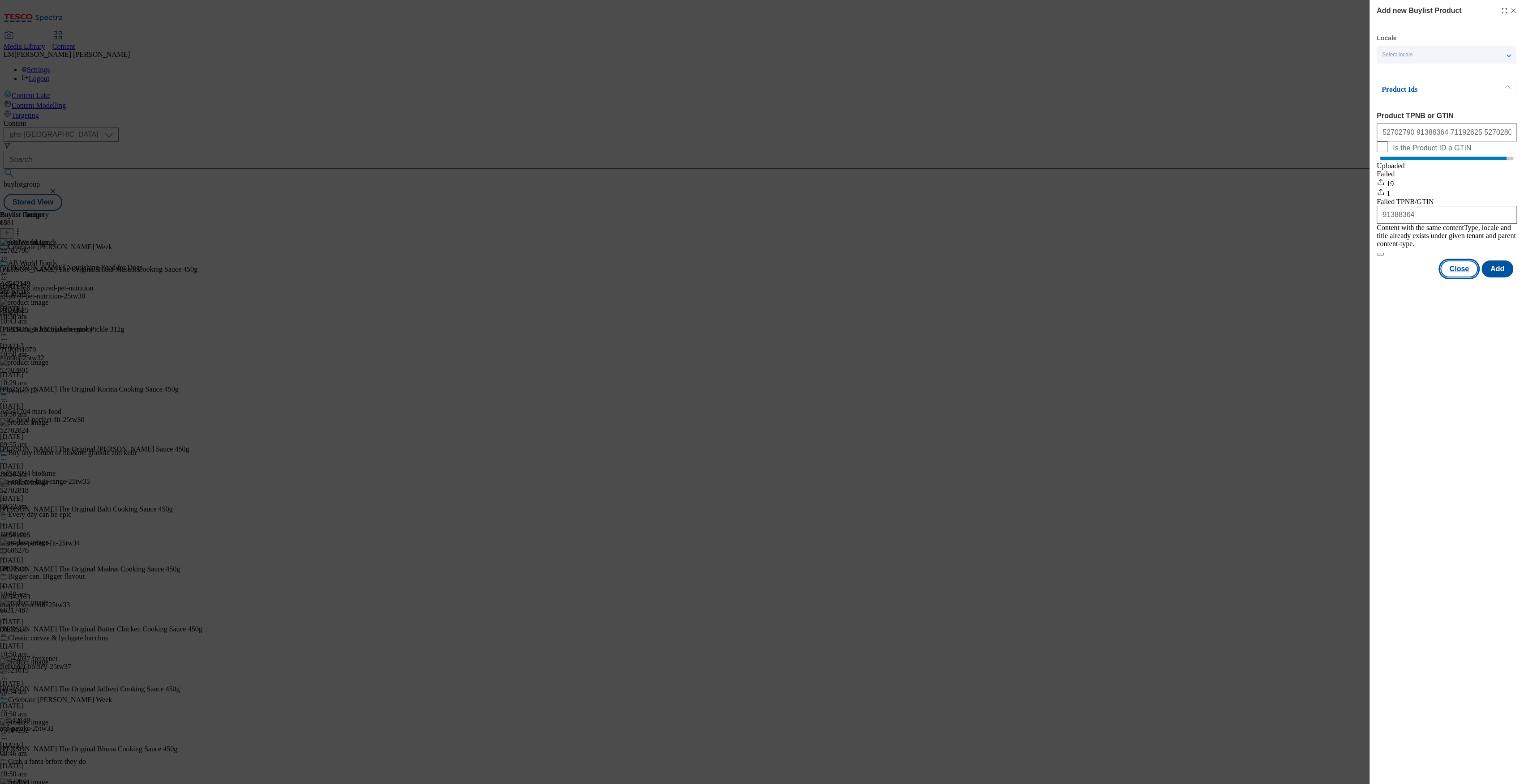
click at [1458, 271] on button "Close" at bounding box center [1458, 268] width 37 height 17
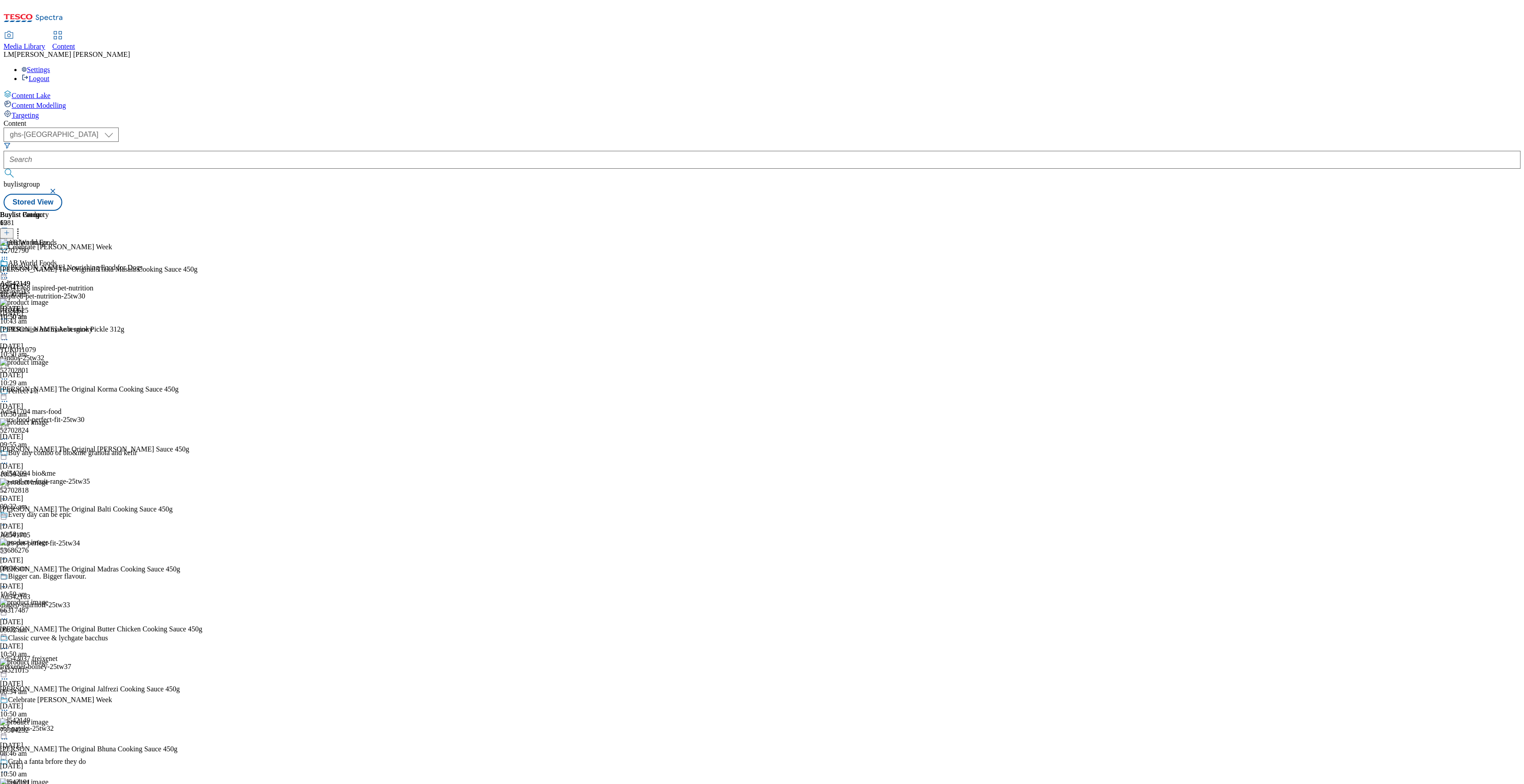
click at [9, 269] on icon at bounding box center [5, 274] width 9 height 9
click at [31, 269] on div at bounding box center [15, 275] width 31 height 11
click at [49, 331] on span "Preview" at bounding box center [38, 333] width 21 height 7
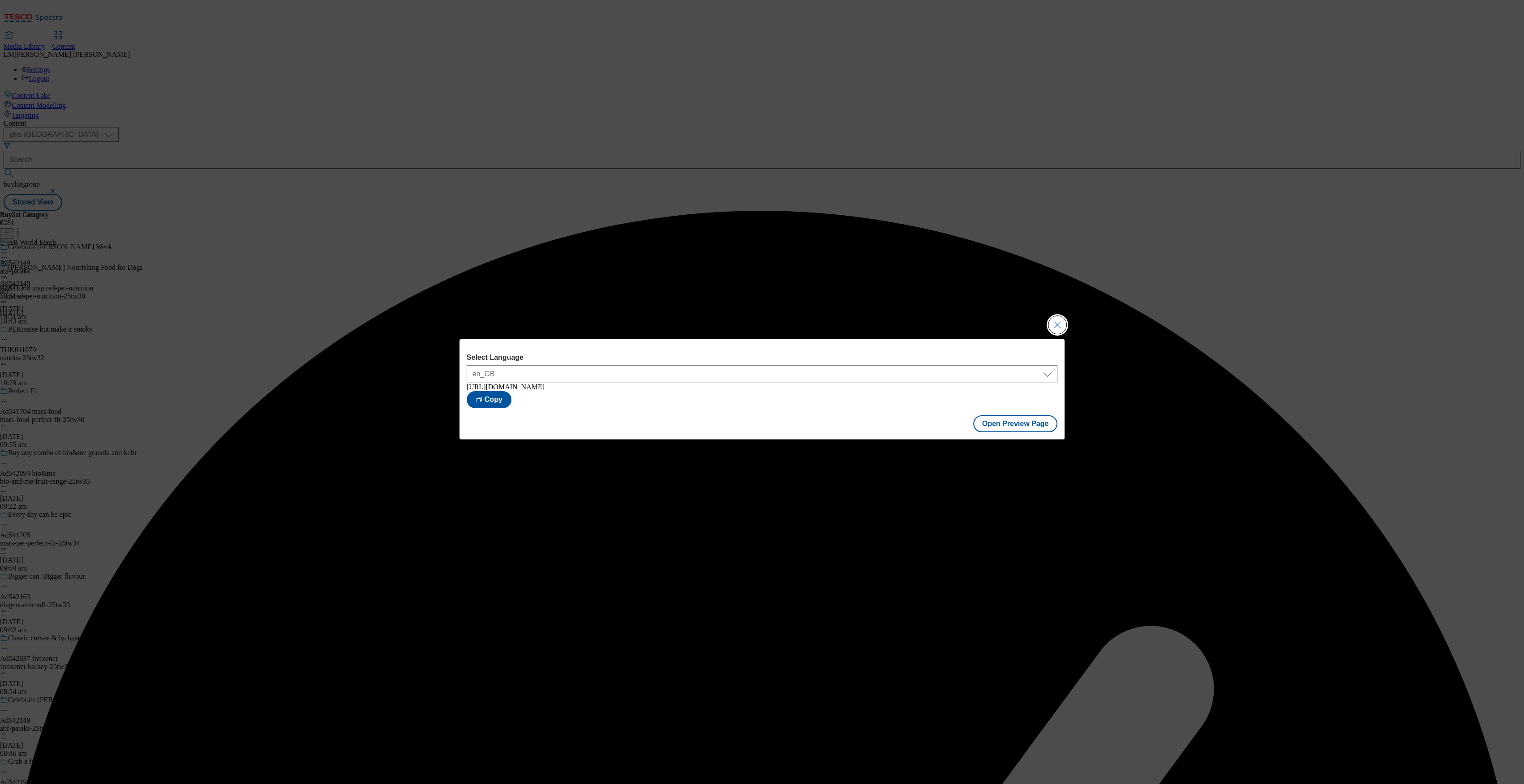
click at [1050, 320] on button "Close Modal" at bounding box center [1057, 324] width 18 height 18
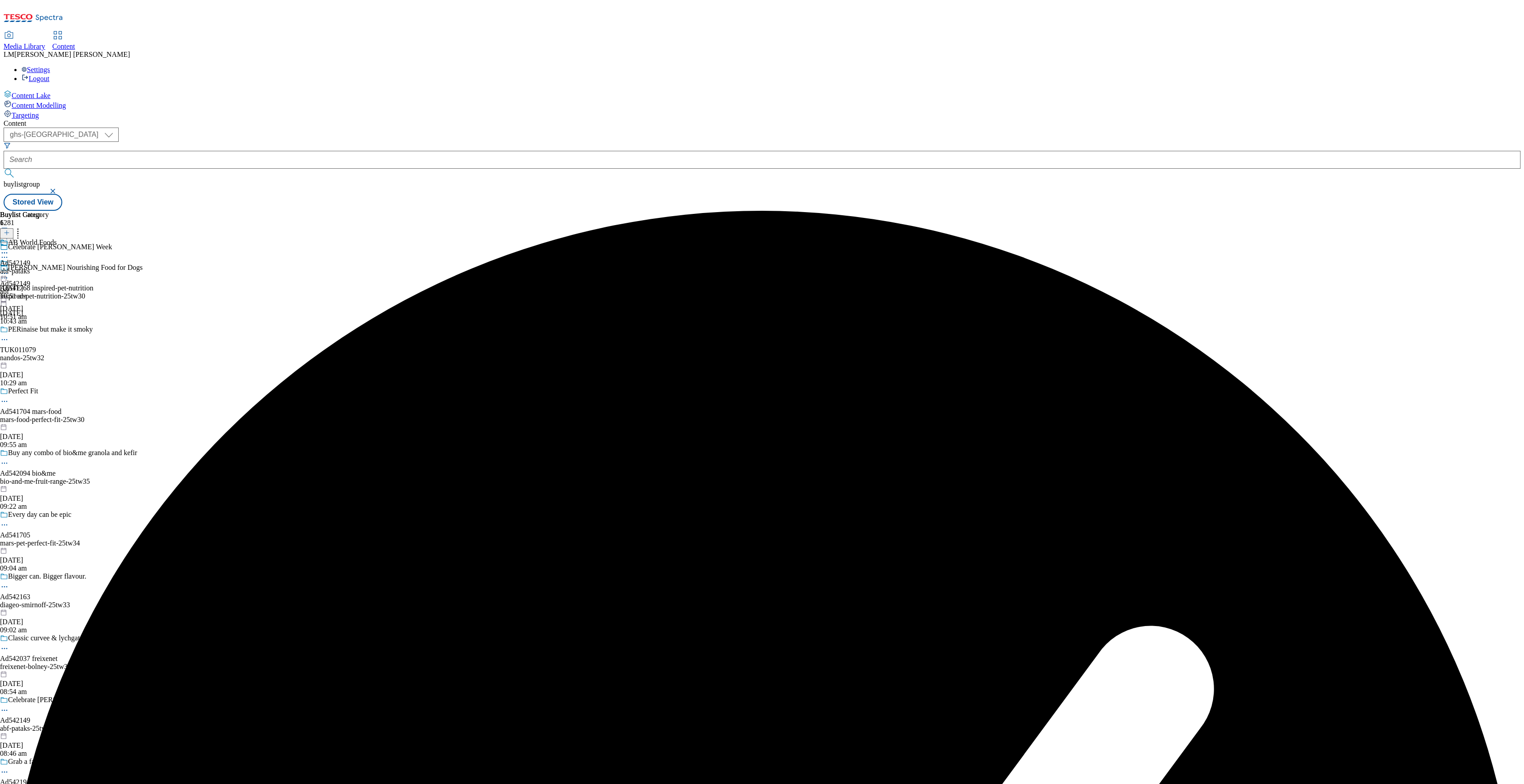
click at [3, 273] on circle at bounding box center [2, 273] width 1 height 1
click at [47, 361] on span "Publish" at bounding box center [37, 364] width 20 height 7
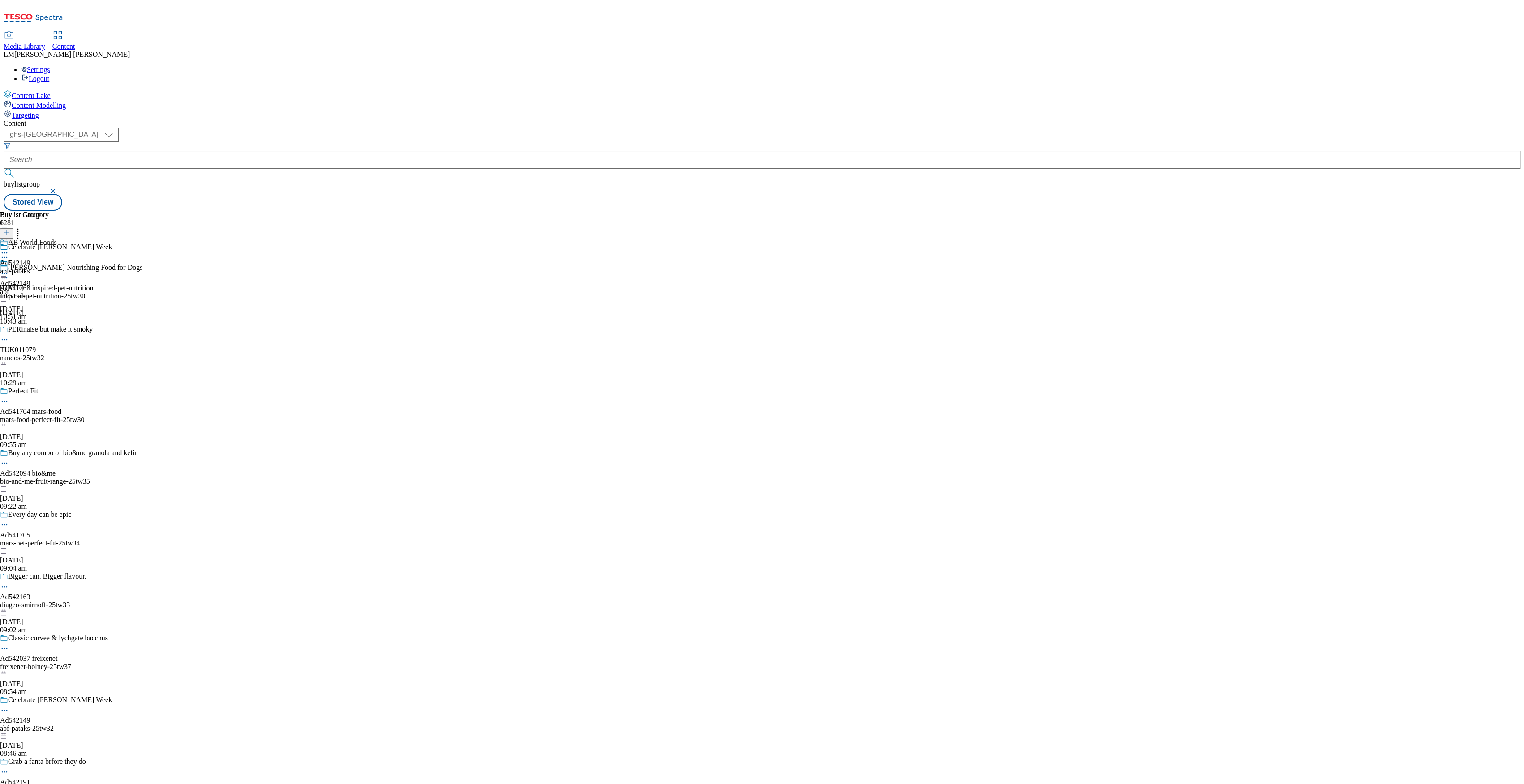
click at [9, 269] on icon at bounding box center [5, 274] width 9 height 9
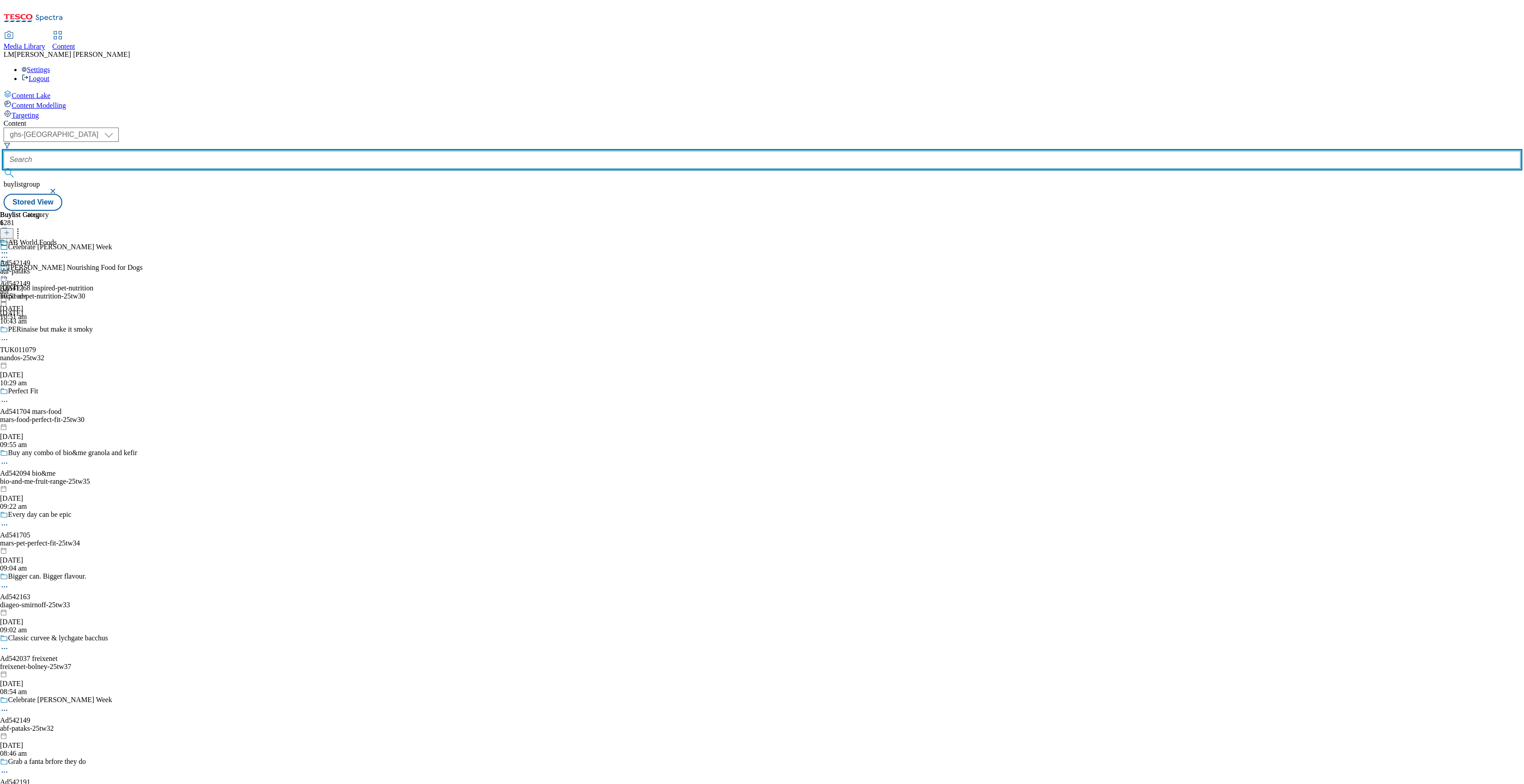
click at [212, 150] on input "text" at bounding box center [762, 159] width 1517 height 18
paste input "541935"
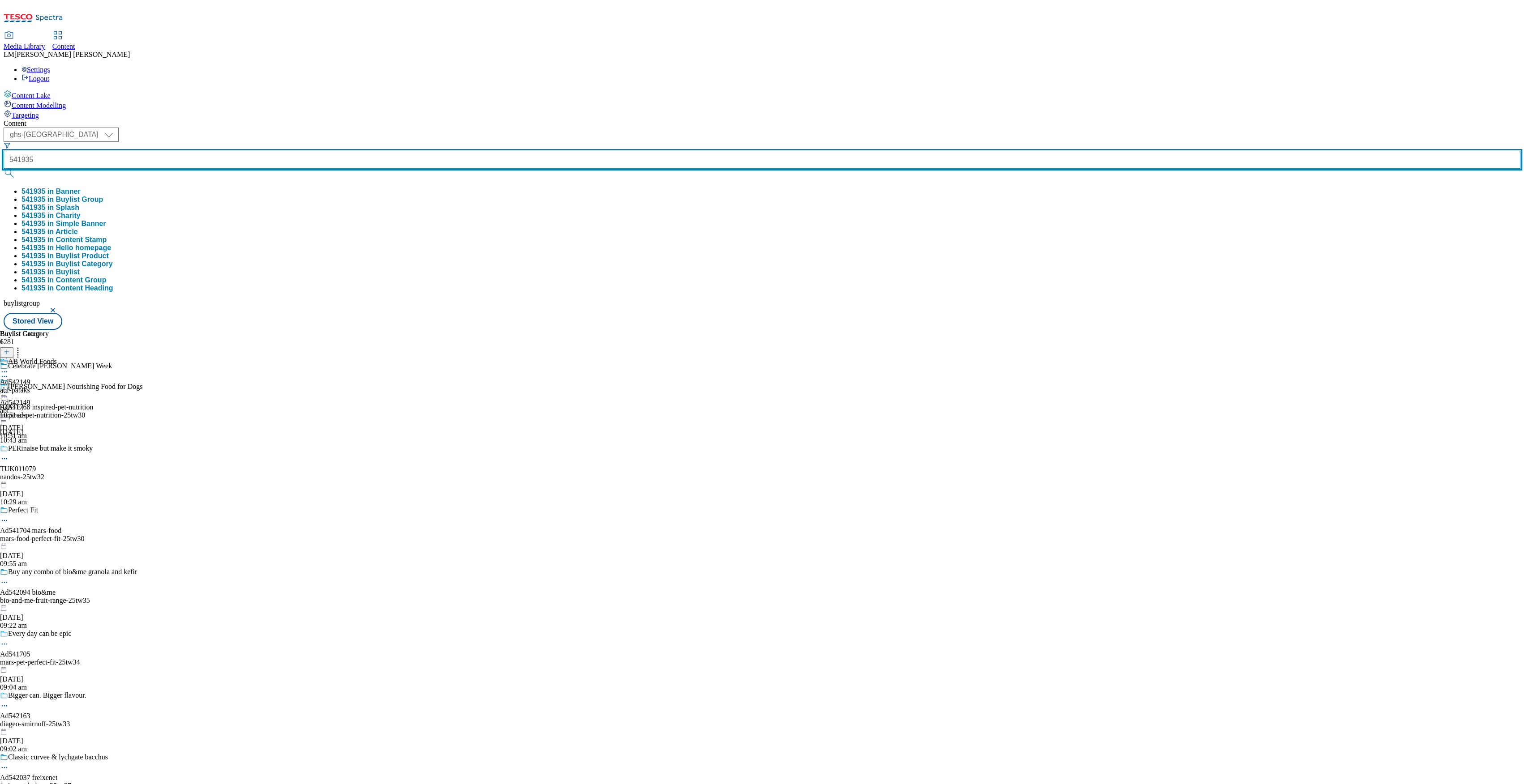
type input "541935"
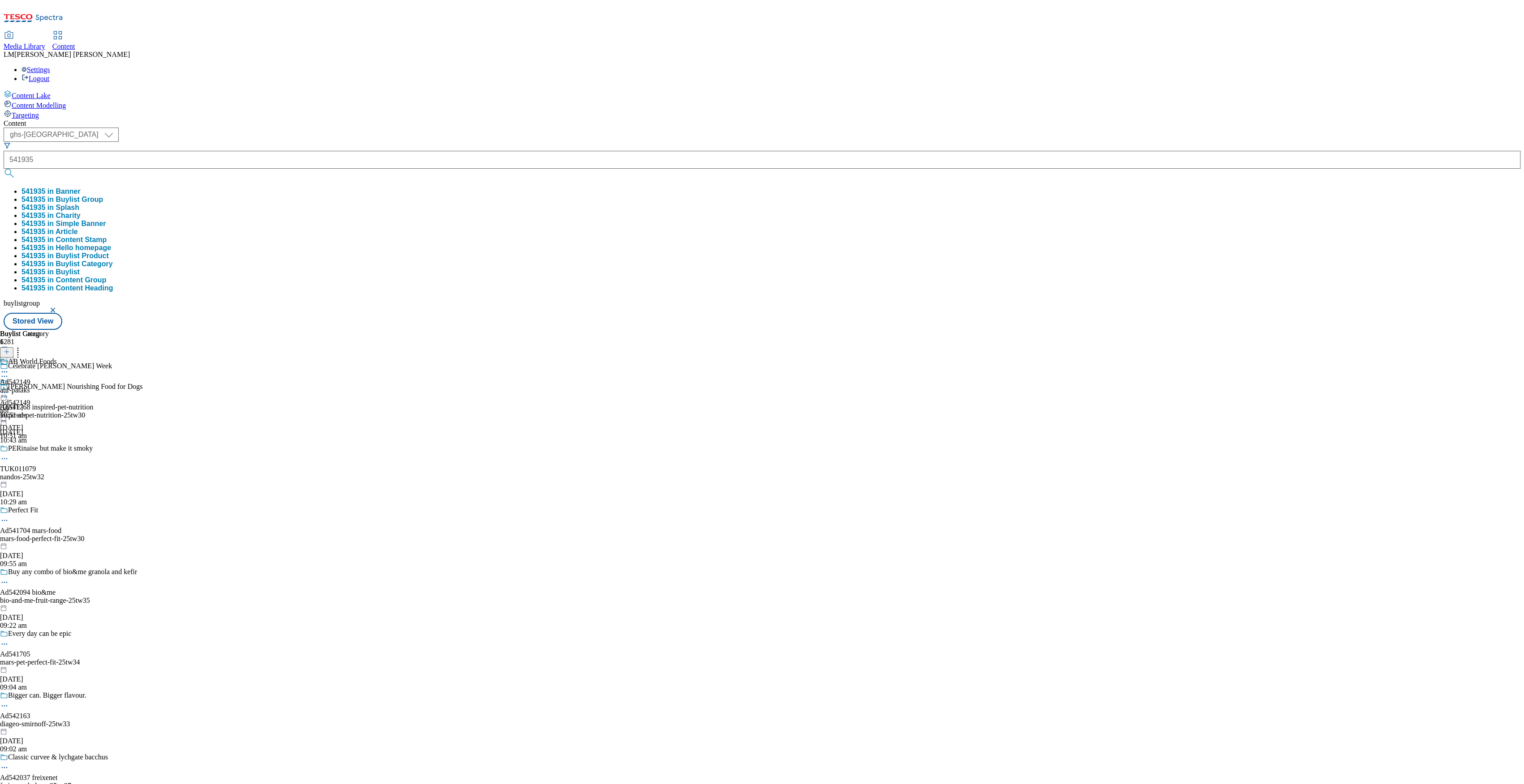
click at [16, 169] on button "submit" at bounding box center [9, 174] width 12 height 9
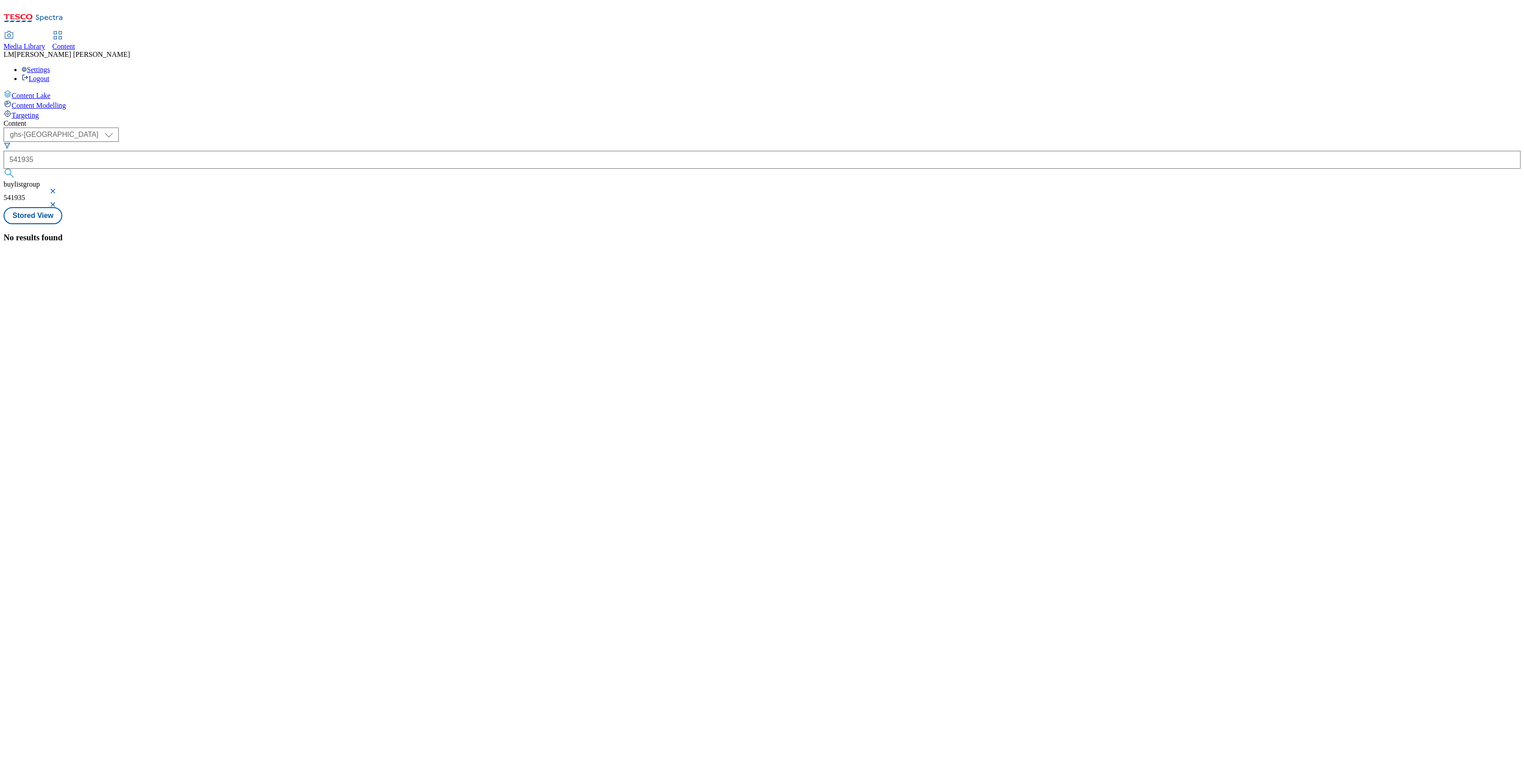
click at [59, 189] on button "button" at bounding box center [54, 191] width 9 height 6
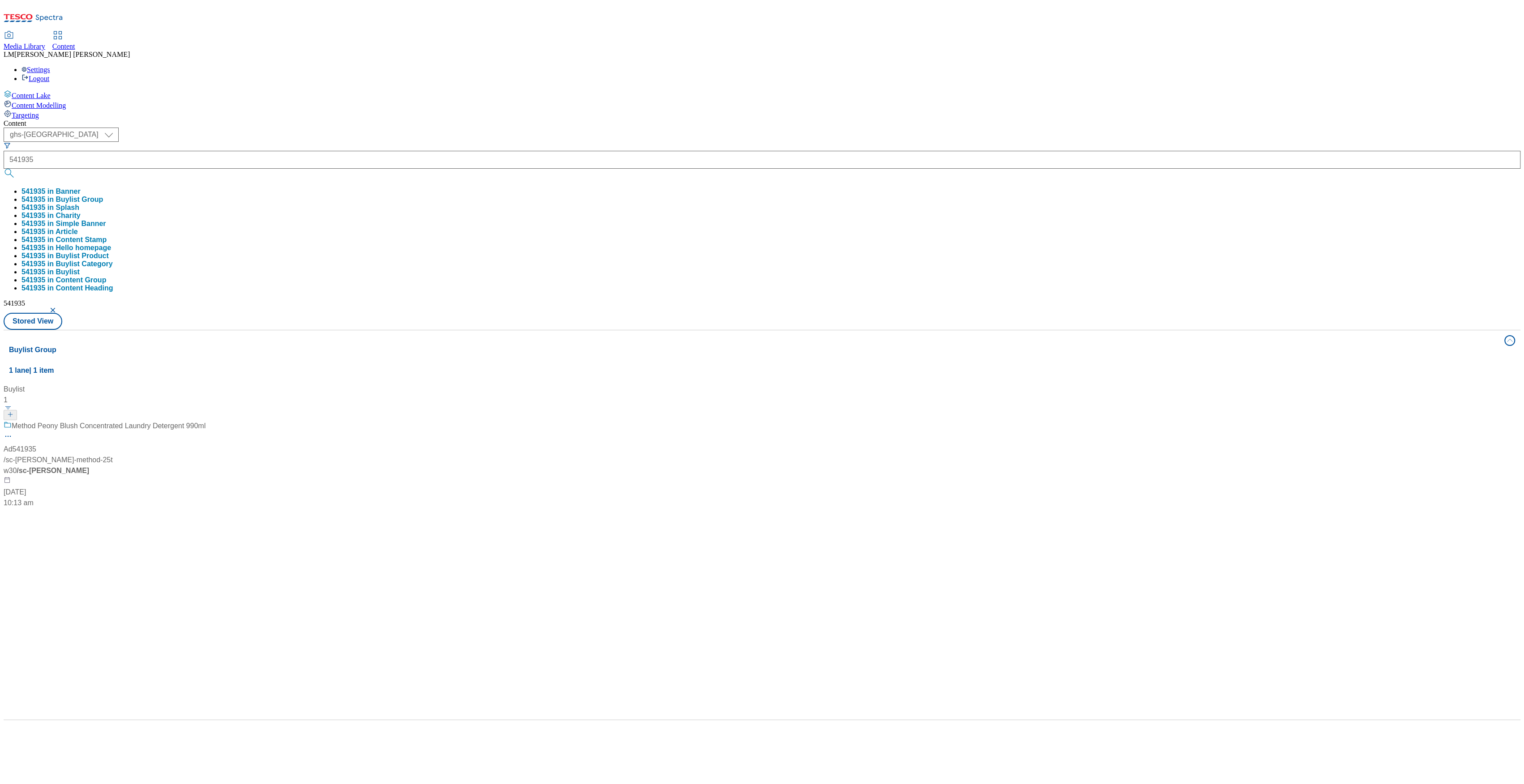
click at [387, 127] on div "( optional ) ghs-roi ghs-uk ghs-uk 541935 541935 in Banner 541935 in Buylist Gr…" at bounding box center [762, 229] width 1517 height 203
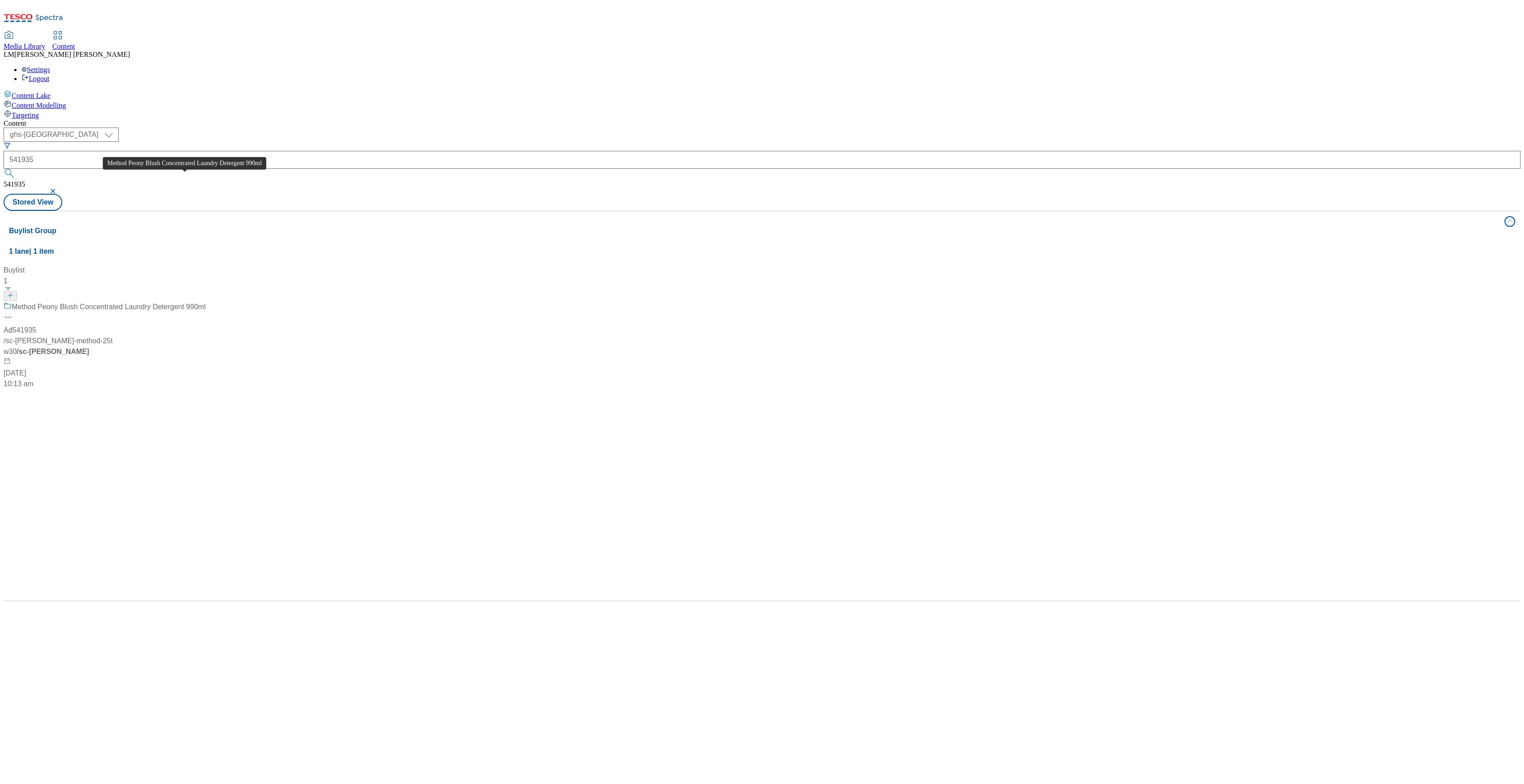
click at [205, 302] on span "Method Peony Blush Concentrated Laundry Detergent 990ml" at bounding box center [109, 307] width 194 height 11
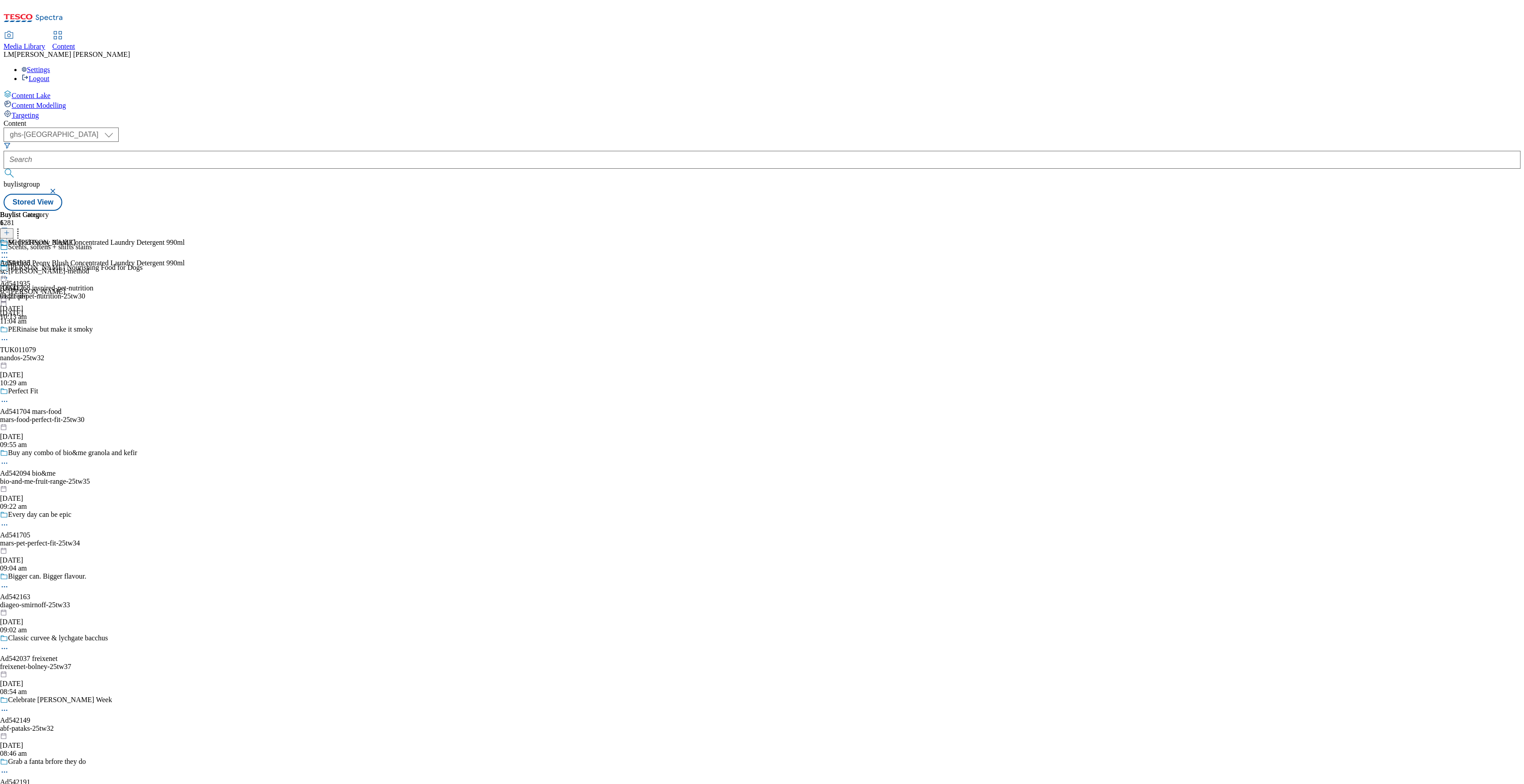
click at [89, 239] on div "SC Johnson Ad541935 sc-johnson-method 16 Sept 2025 01:21 pm" at bounding box center [45, 269] width 89 height 61
click at [10, 229] on icon at bounding box center [7, 232] width 7 height 7
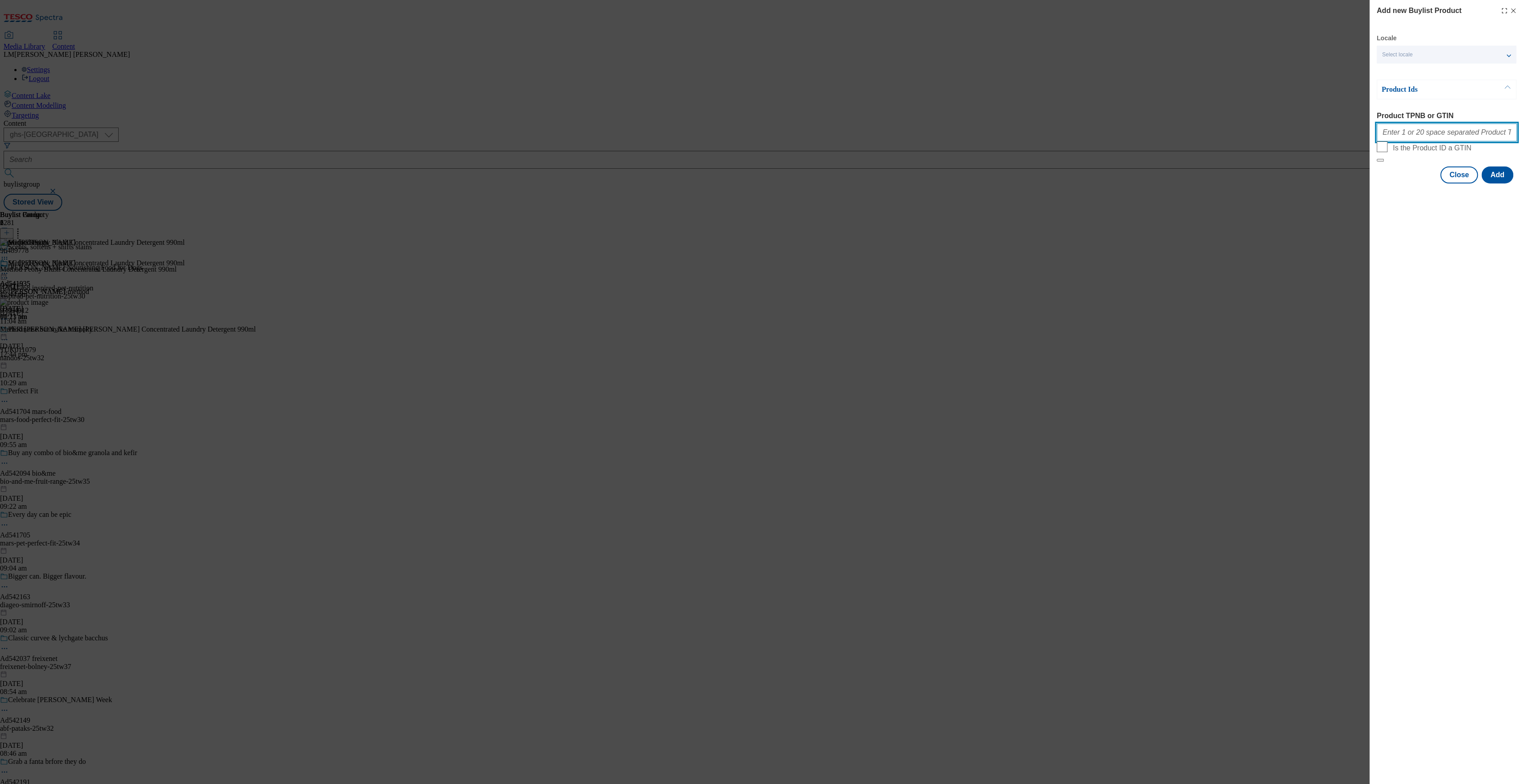
click at [1406, 133] on input "Product TPNB or GTIN" at bounding box center [1446, 132] width 140 height 18
paste input "96489778"
click at [1451, 136] on input "96489778" at bounding box center [1446, 132] width 140 height 18
paste input "97064012"
drag, startPoint x: 1432, startPoint y: 132, endPoint x: 1512, endPoint y: 134, distance: 80.0
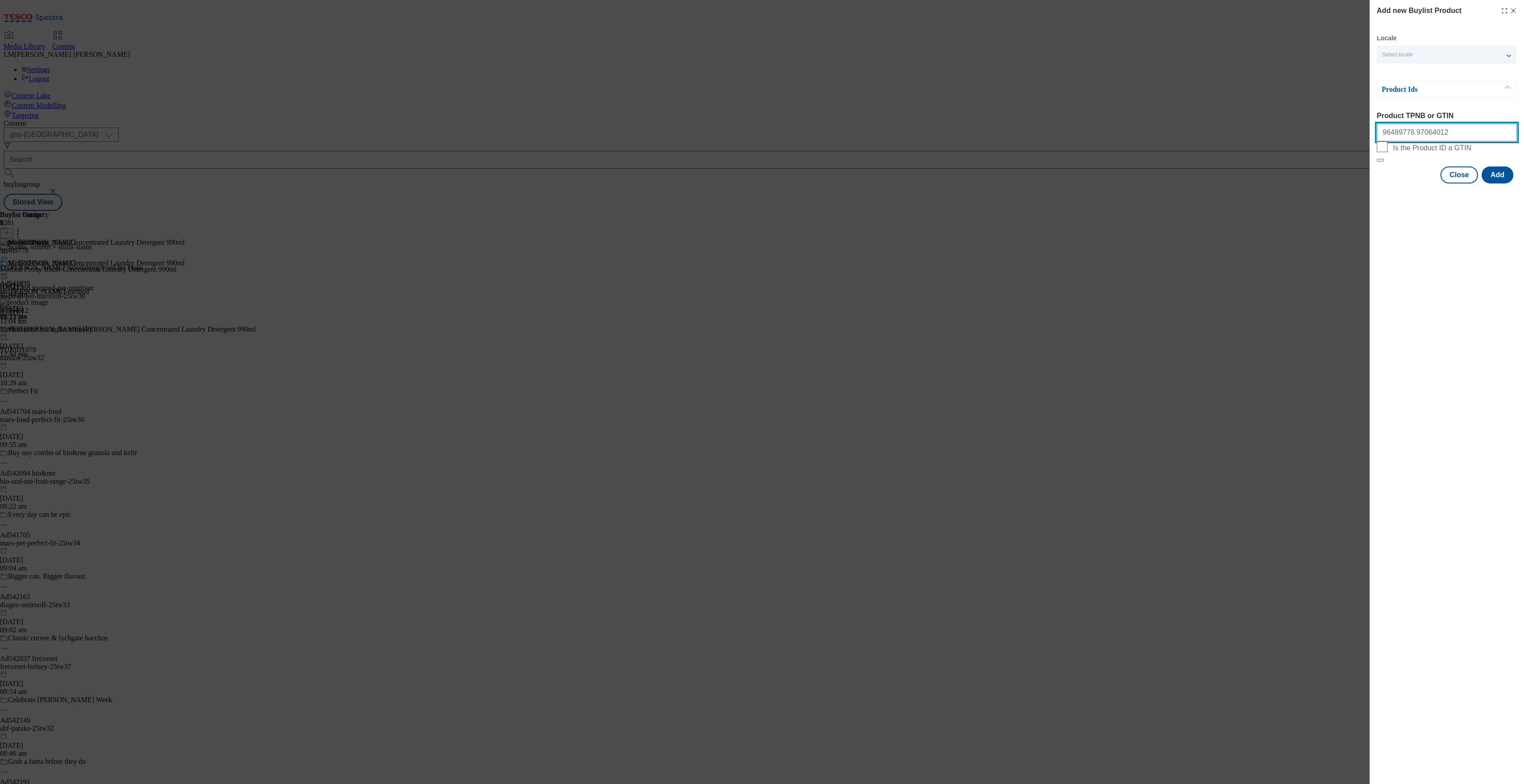
click at [1512, 134] on input "96489778 97064012" at bounding box center [1446, 132] width 140 height 18
paste input "96925096"
drag, startPoint x: 1460, startPoint y: 136, endPoint x: 1525, endPoint y: 129, distance: 65.4
click at [1523, 129] on html "Icons icon_account icon_add icon_backward_link icon_basket icon_benefits icon_c…" at bounding box center [762, 107] width 1524 height 215
paste input "96936630"
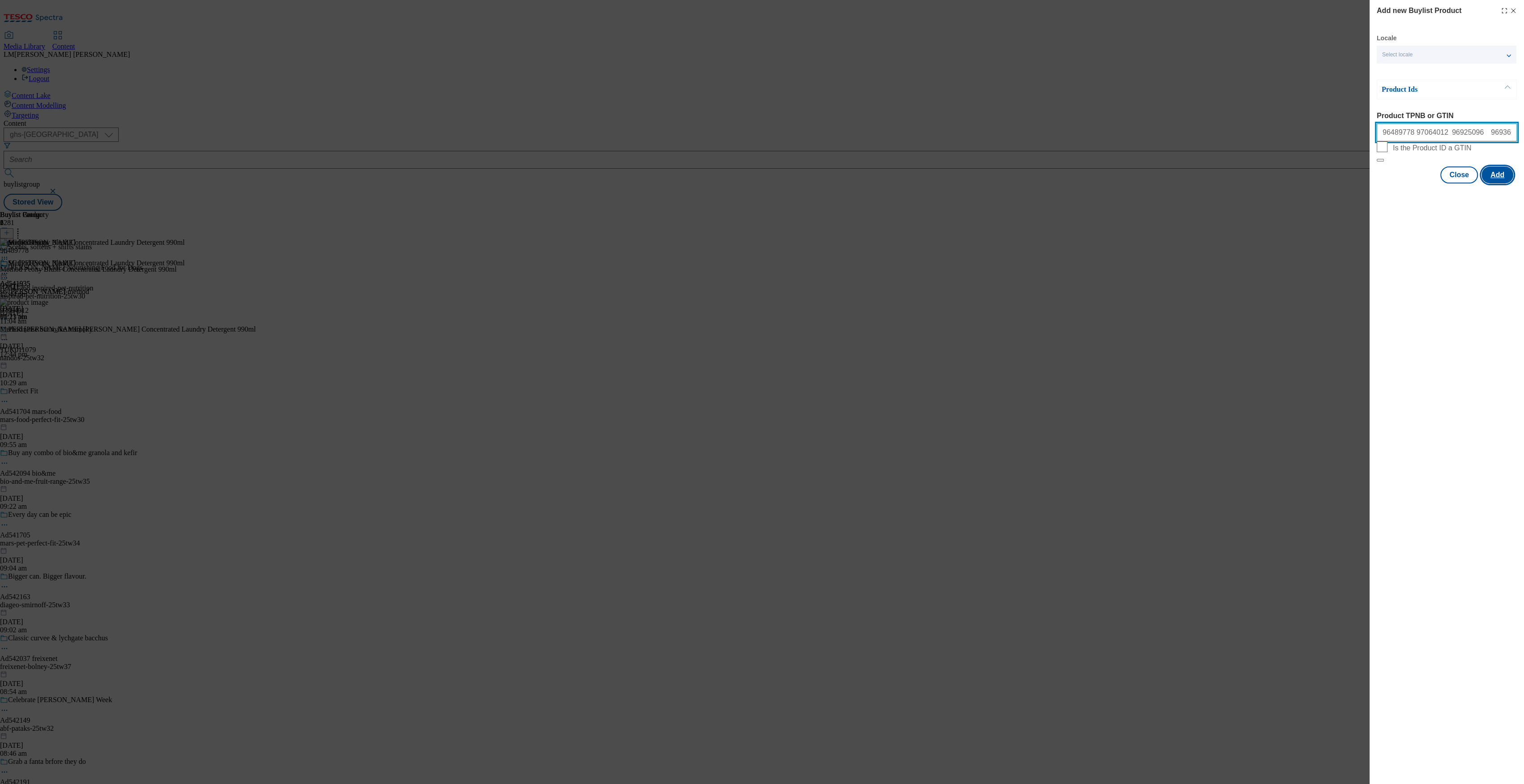
type input "96489778 97064012 96925096  96936630"
click at [1504, 184] on button "Add" at bounding box center [1497, 175] width 32 height 17
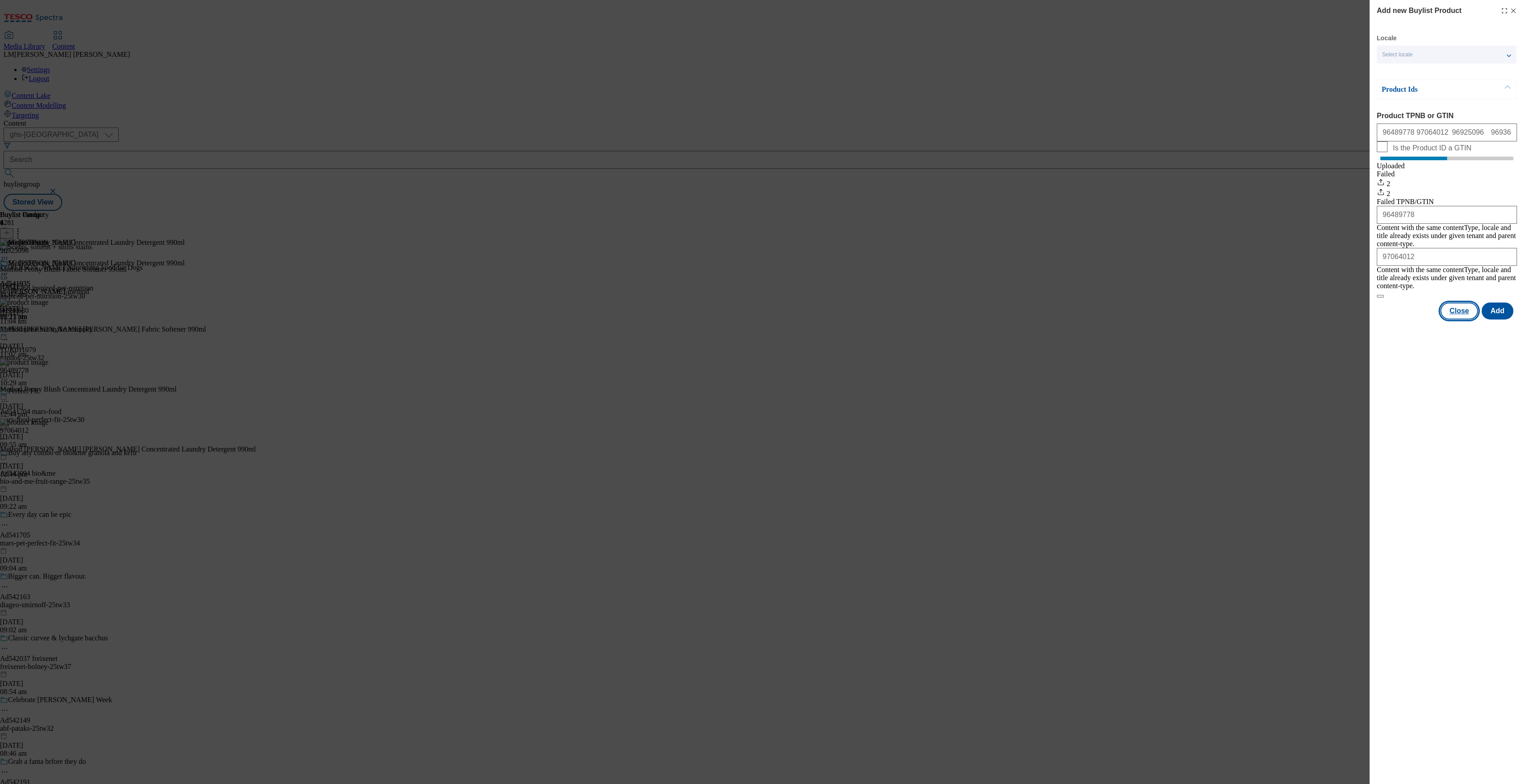
click at [1465, 308] on button "Close" at bounding box center [1458, 311] width 37 height 17
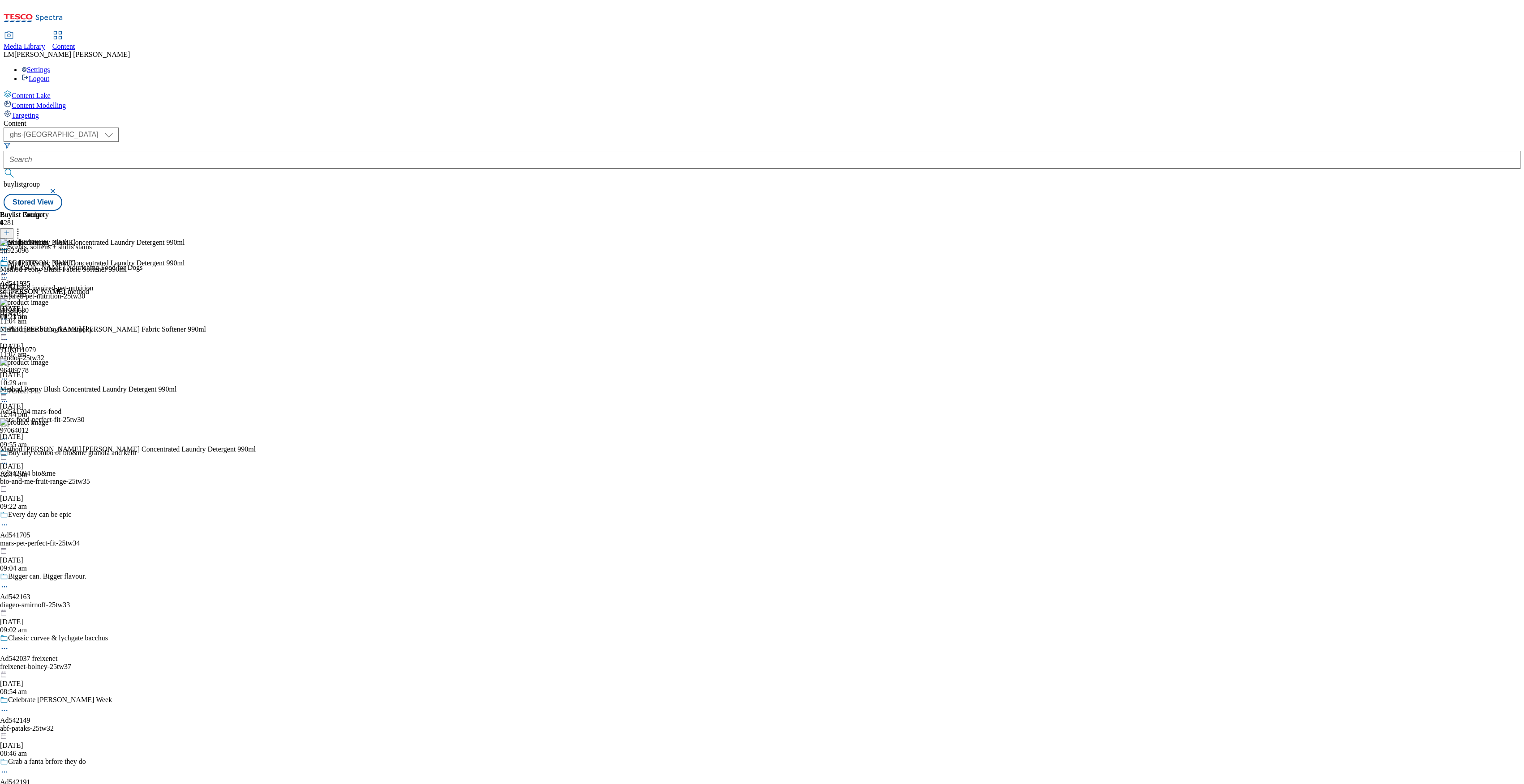
click at [9, 269] on icon at bounding box center [5, 274] width 9 height 9
click at [74, 351] on span "Open Preview Url" at bounding box center [51, 354] width 46 height 7
